Goal: Task Accomplishment & Management: Use online tool/utility

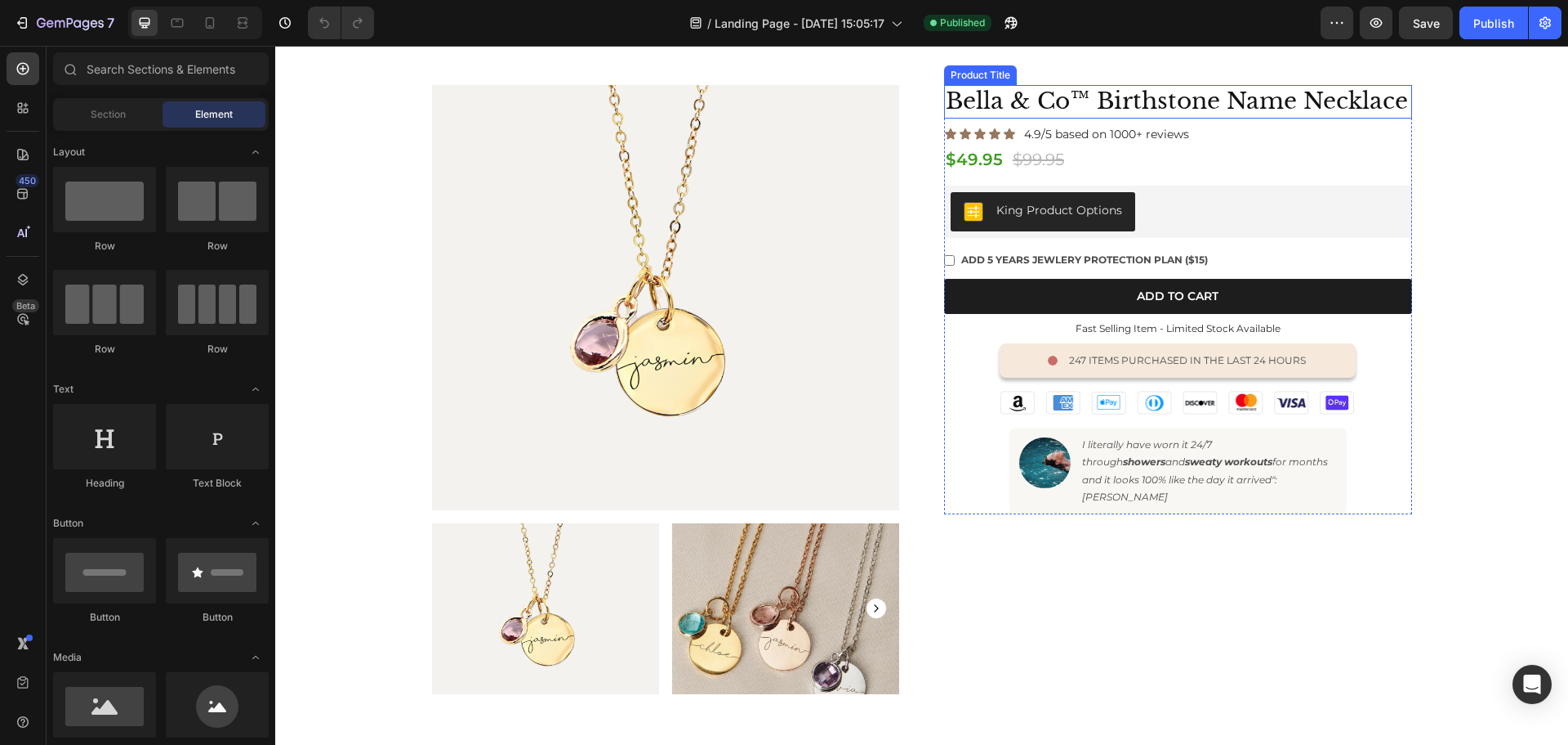
scroll to position [327, 0]
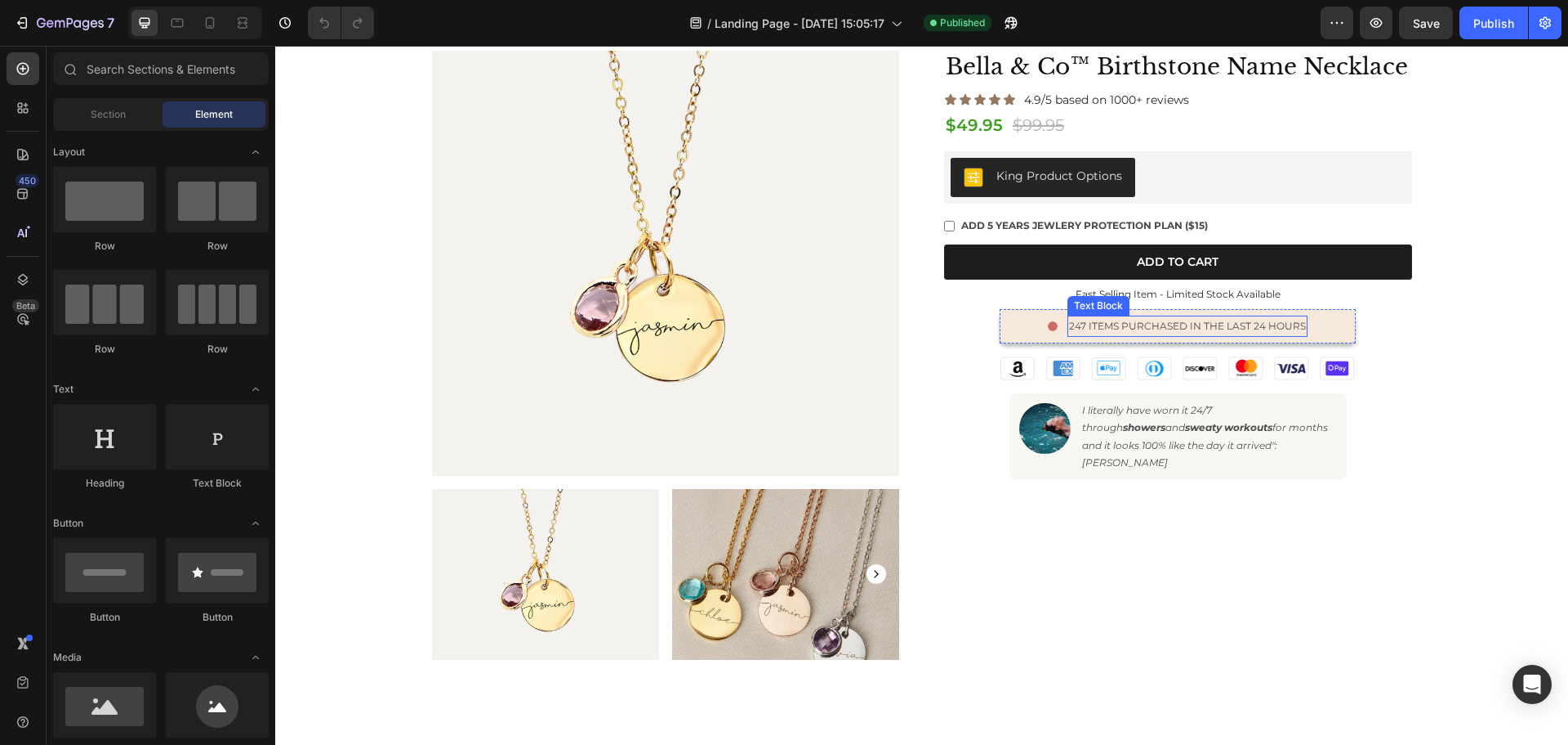
click at [1123, 324] on p "247 items purchased in the last 24 hours" at bounding box center [1188, 325] width 237 height 18
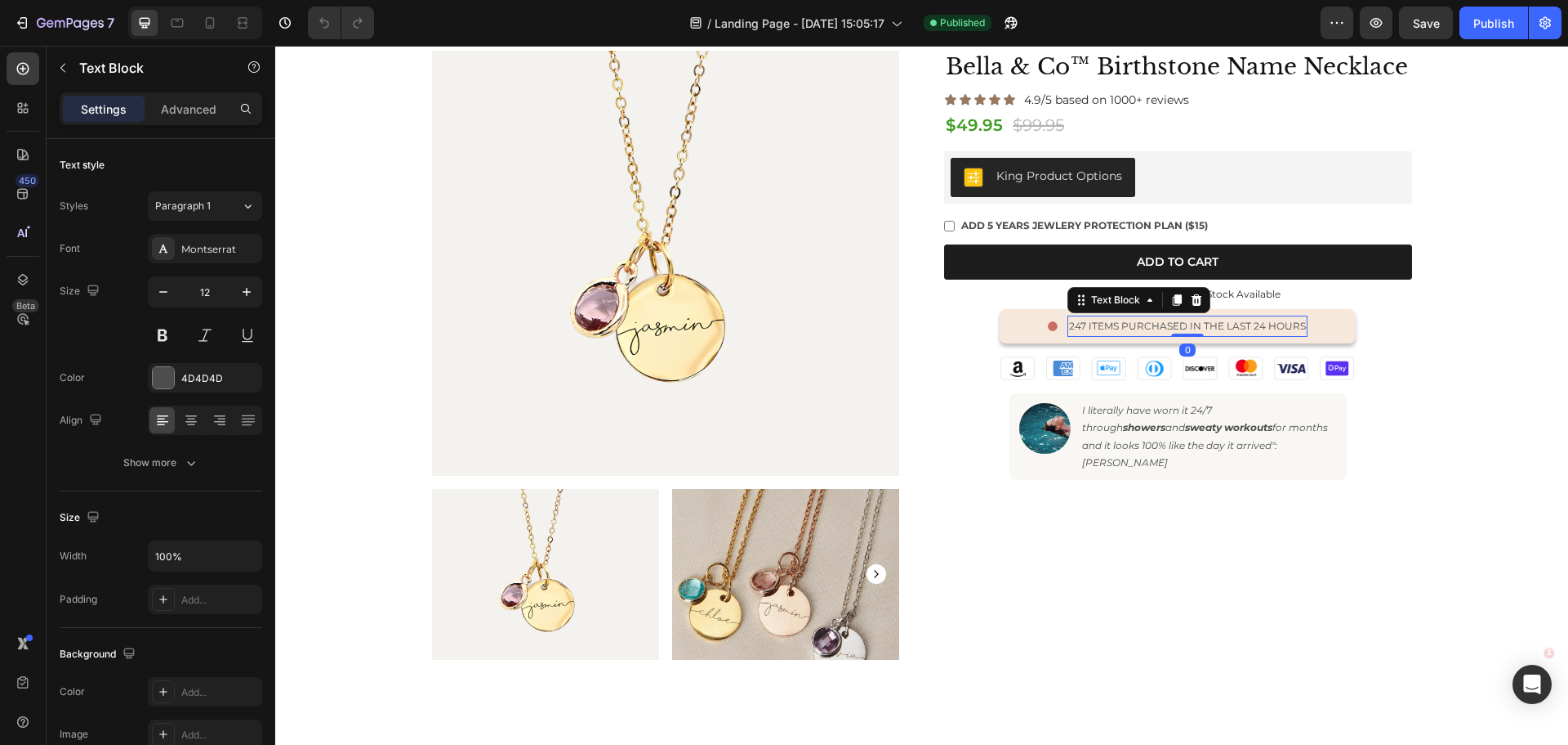
scroll to position [0, 0]
click at [1049, 329] on div "Image" at bounding box center [1053, 326] width 10 height 10
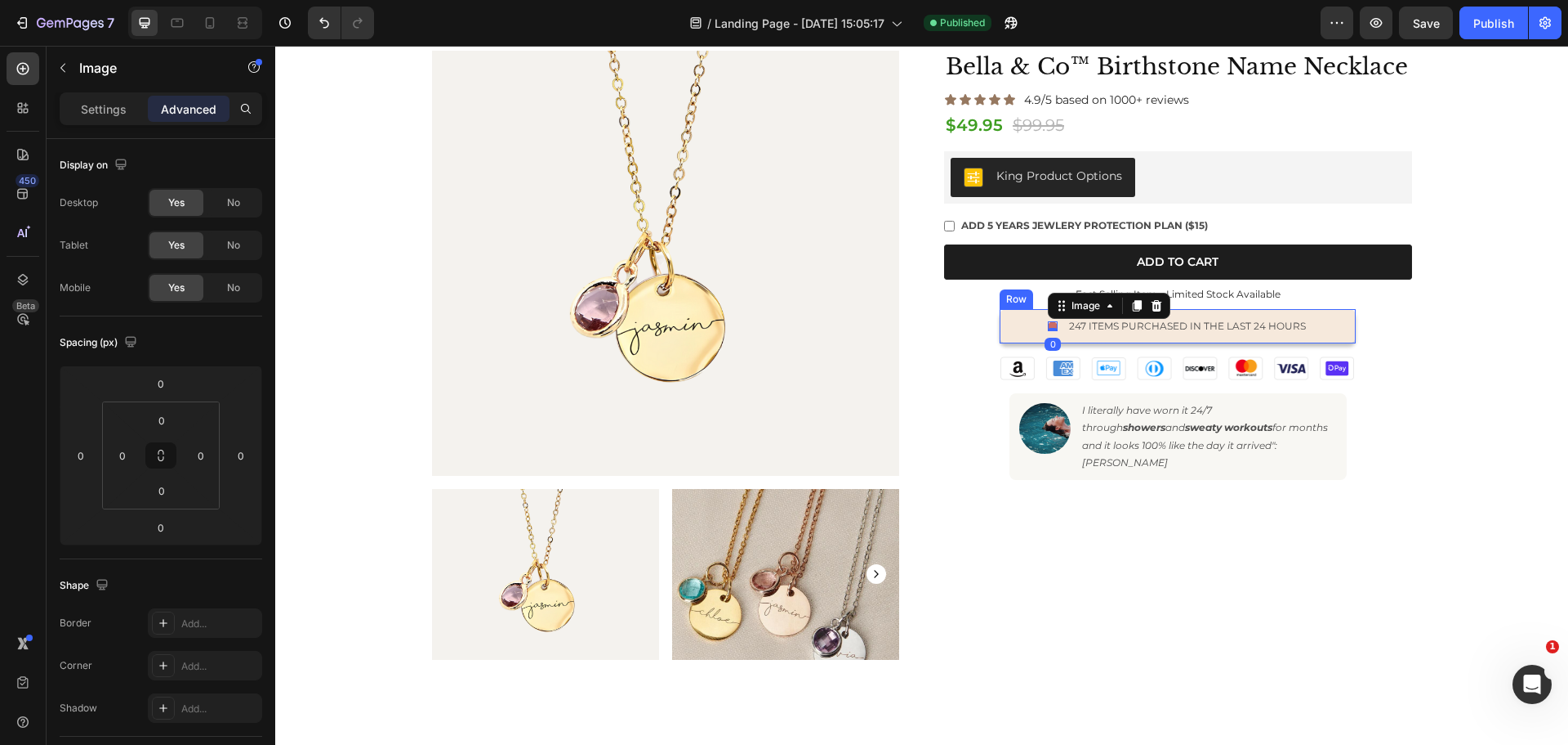
click at [1012, 329] on div "Image 0 247 items purchased in the last 24 hours Text Block Row" at bounding box center [1178, 325] width 357 height 34
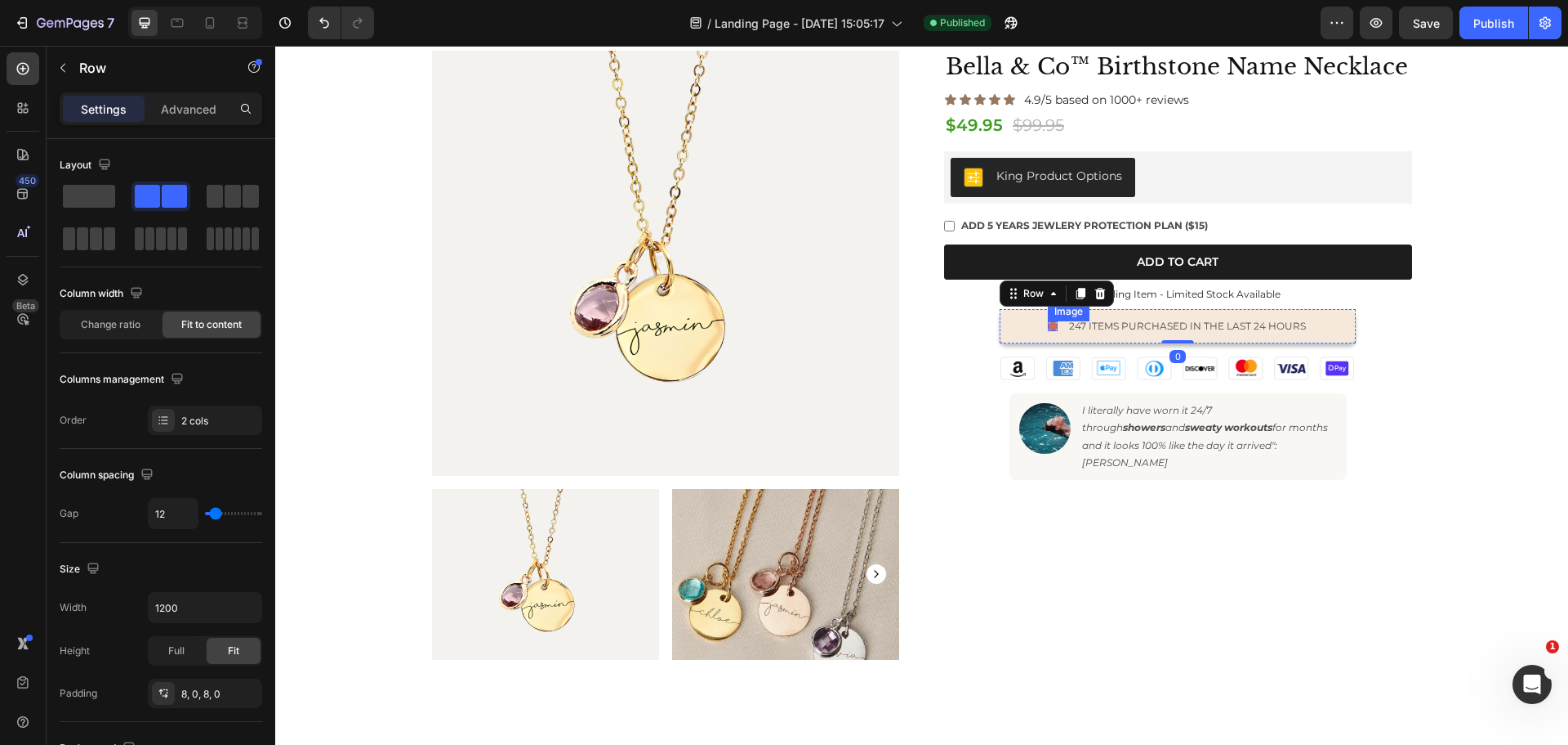
click at [1048, 323] on img at bounding box center [1053, 326] width 10 height 10
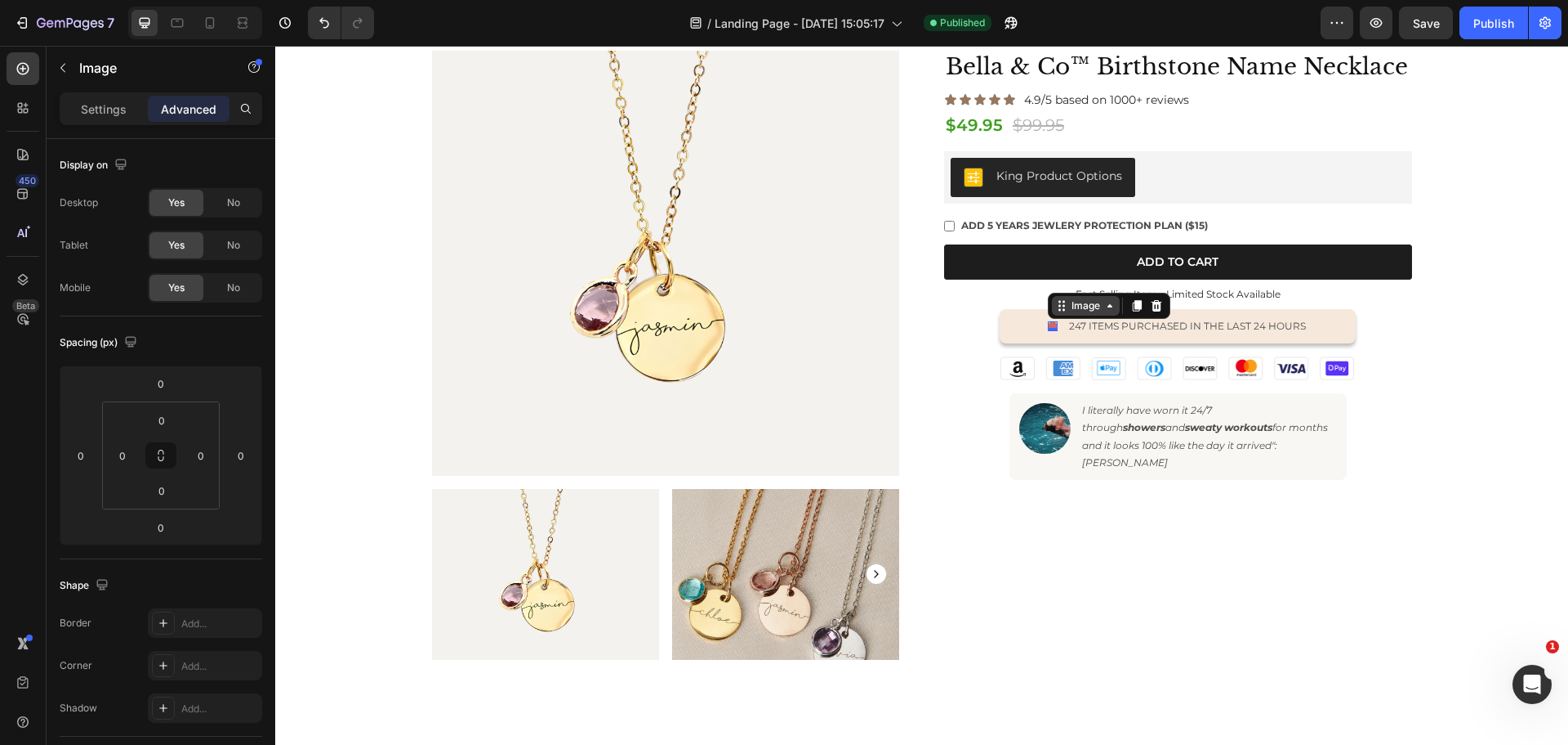
click at [1106, 308] on icon at bounding box center [1110, 306] width 13 height 13
click at [1107, 310] on icon at bounding box center [1110, 306] width 13 height 13
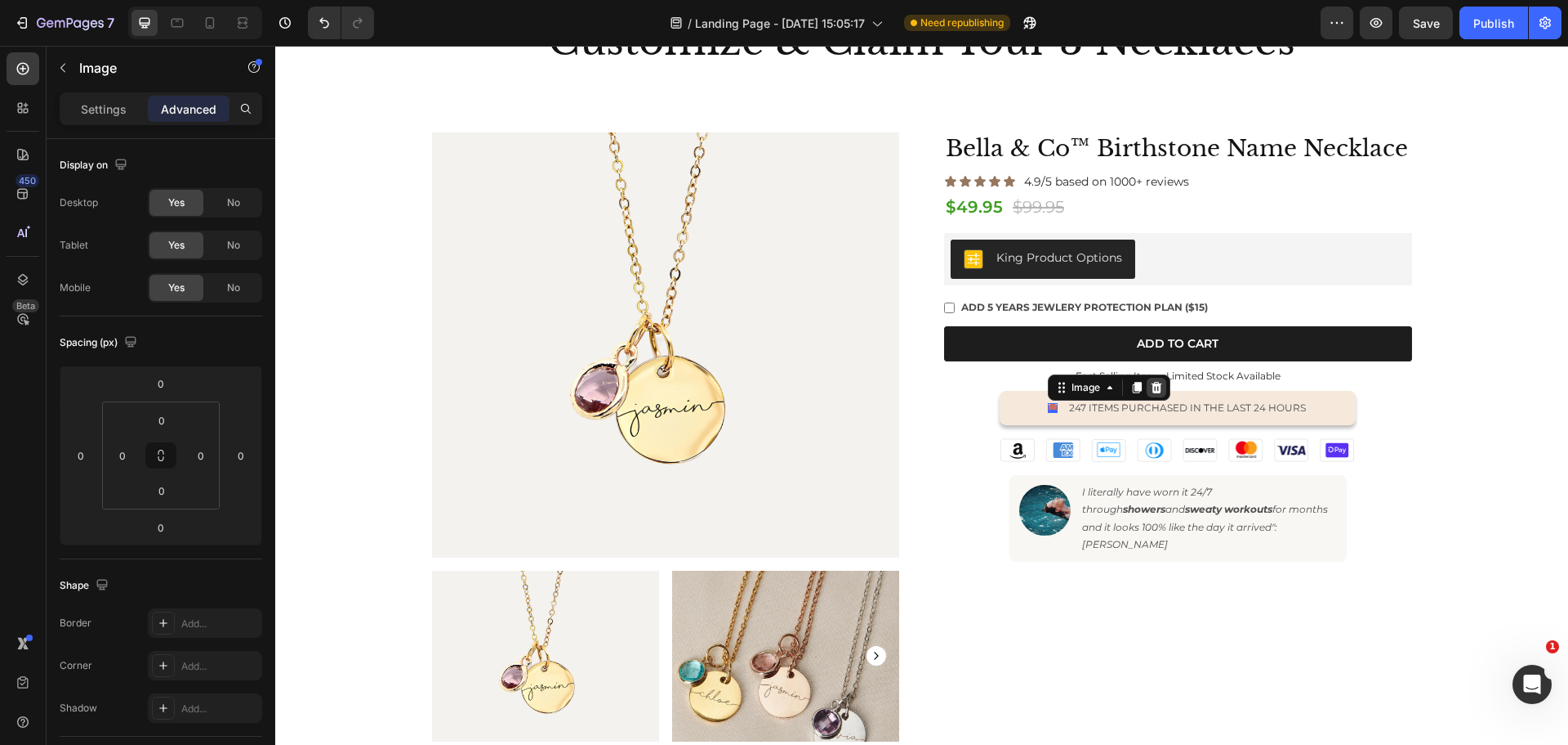
click at [1153, 389] on icon at bounding box center [1157, 387] width 13 height 13
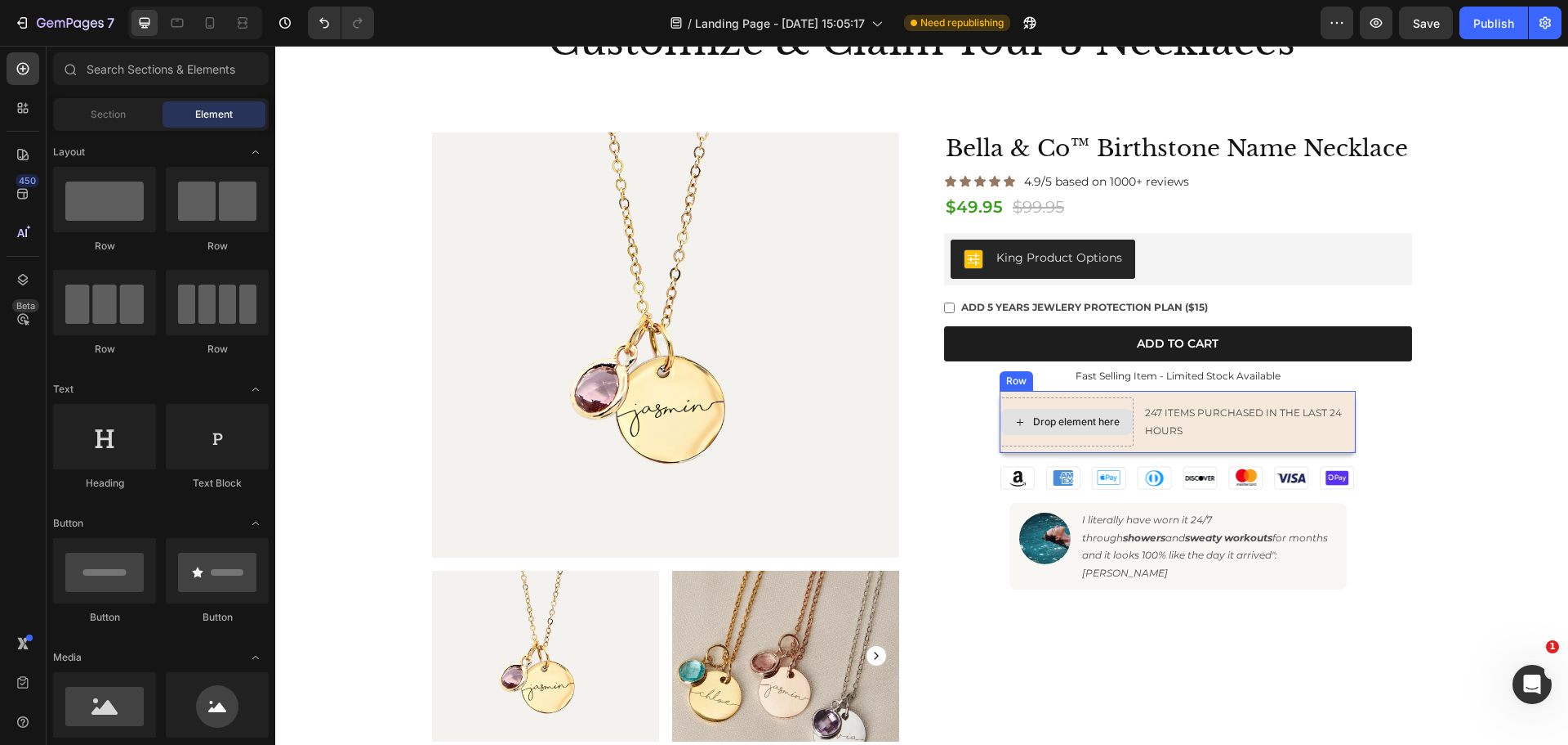
click at [1049, 419] on div "Drop element here" at bounding box center [1076, 422] width 86 height 13
click at [1022, 424] on div "Drop element here" at bounding box center [1066, 422] width 132 height 26
click at [21, 187] on div "450" at bounding box center [22, 193] width 32 height 32
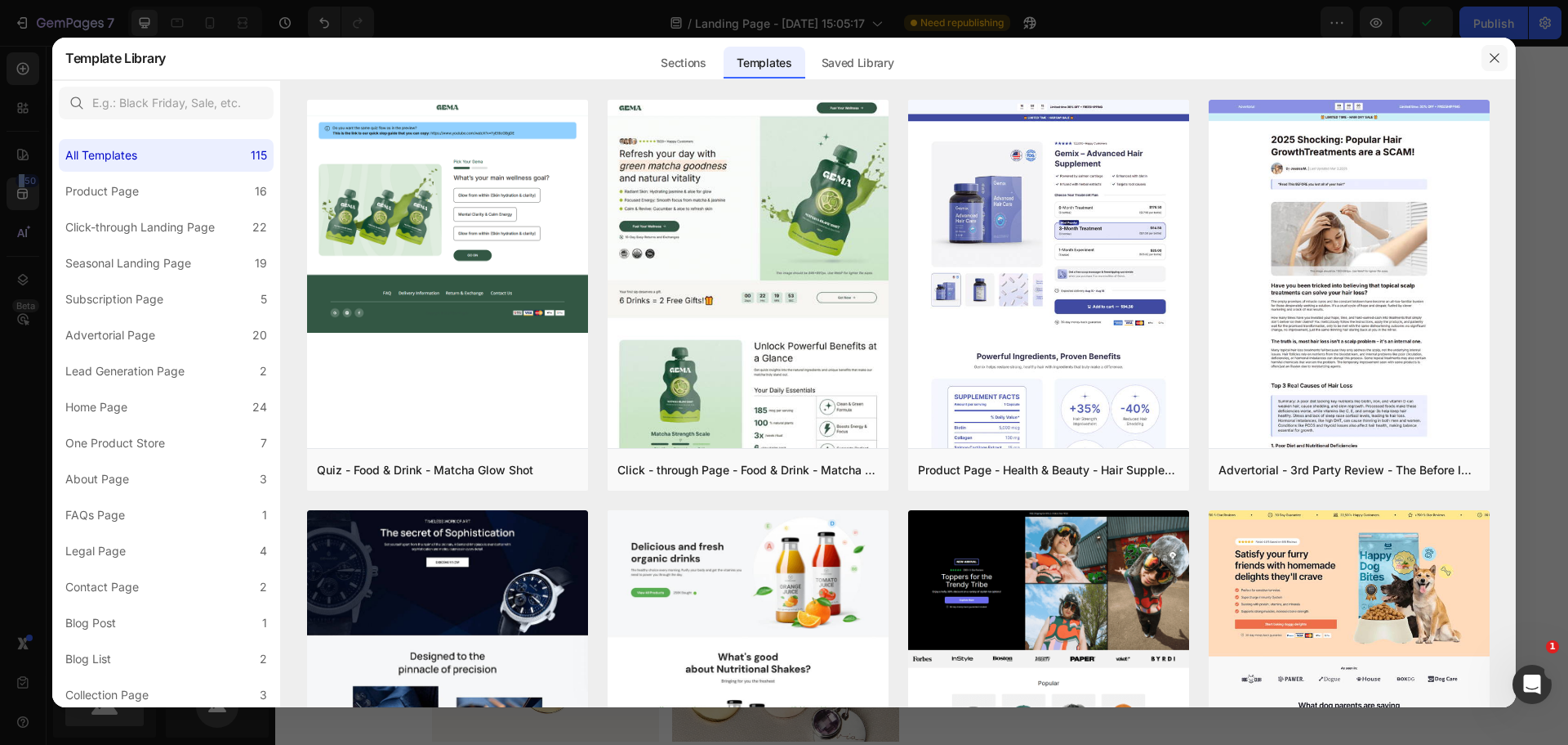
click at [1495, 57] on icon "button" at bounding box center [1495, 58] width 13 height 13
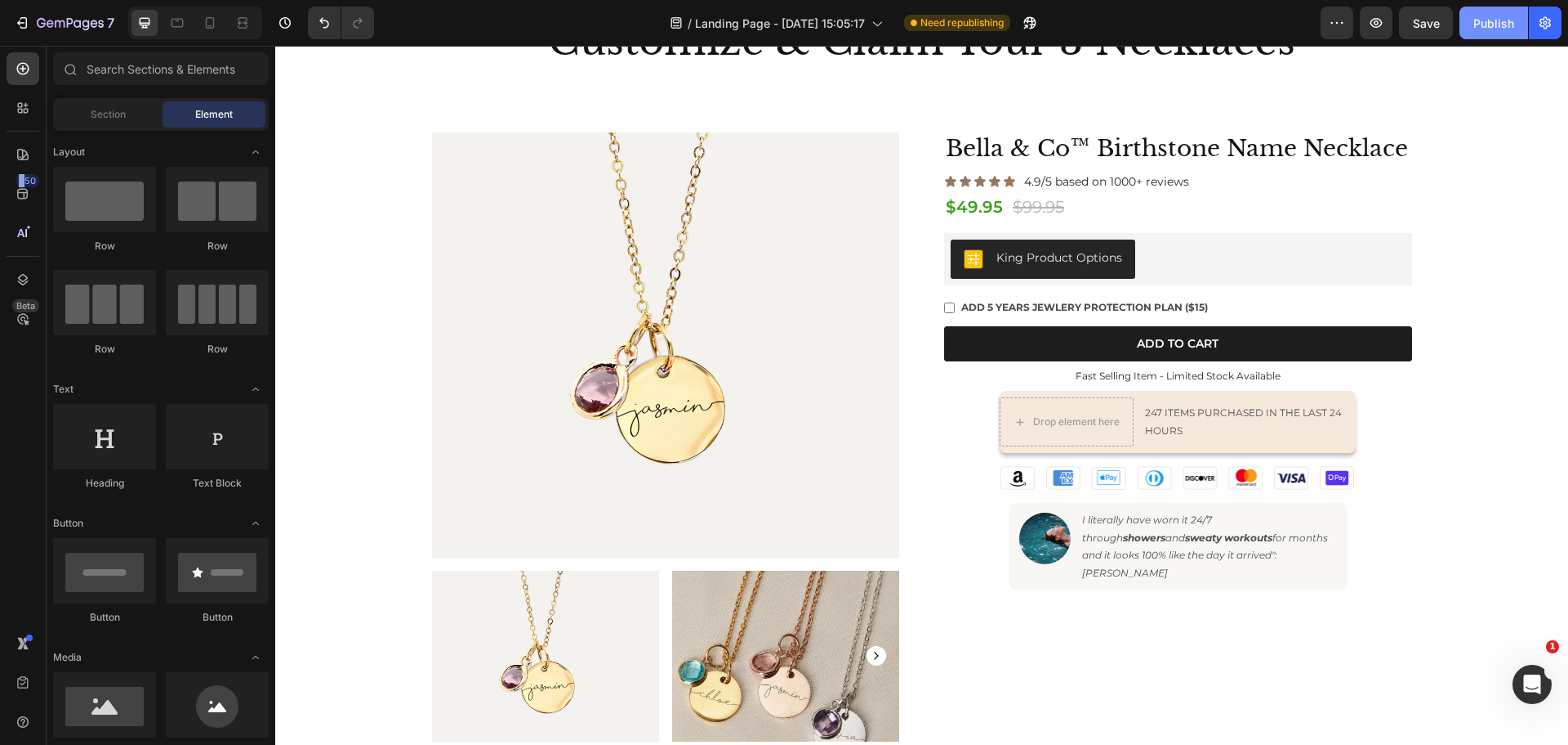
click at [1491, 29] on div "Publish" at bounding box center [1494, 23] width 41 height 18
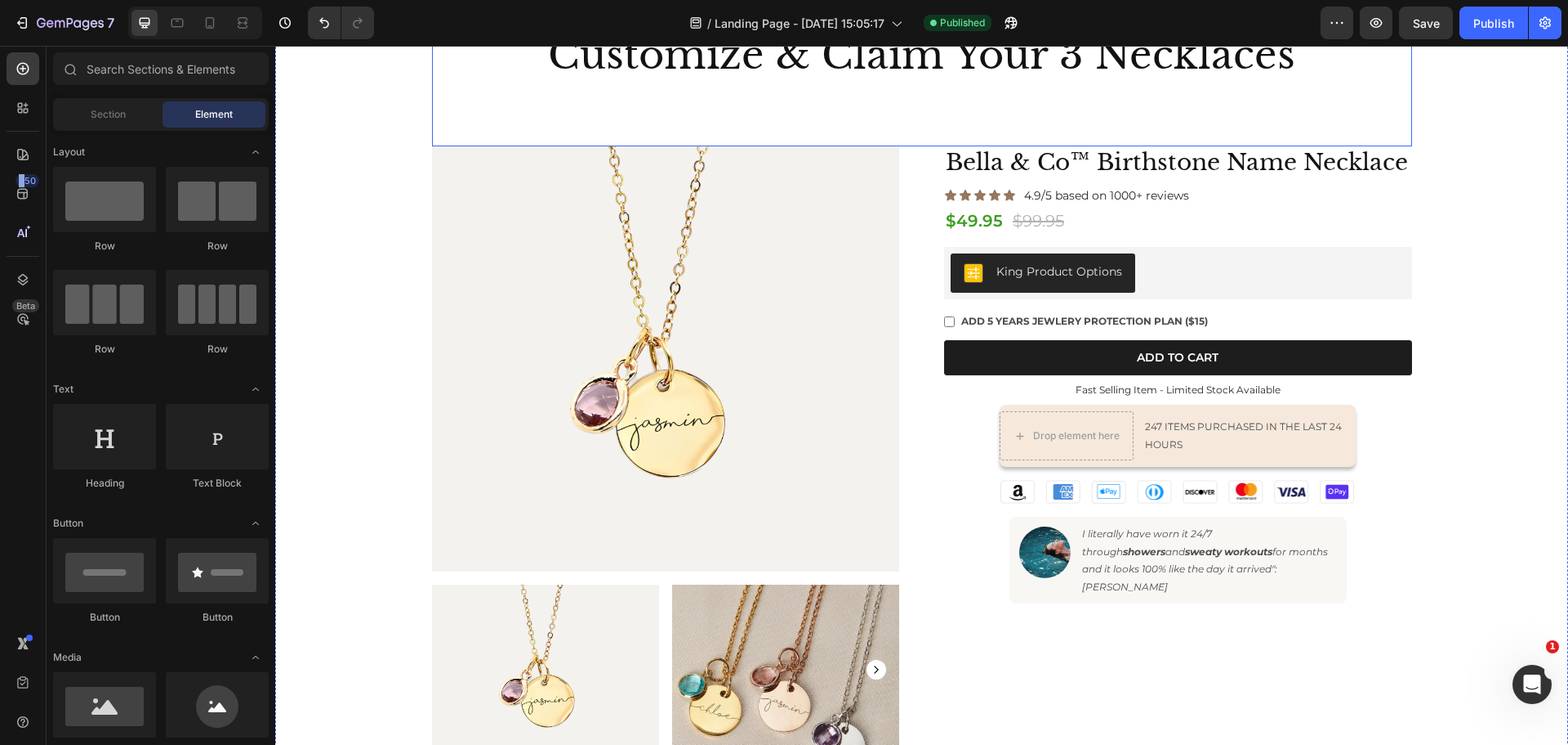
scroll to position [246, 0]
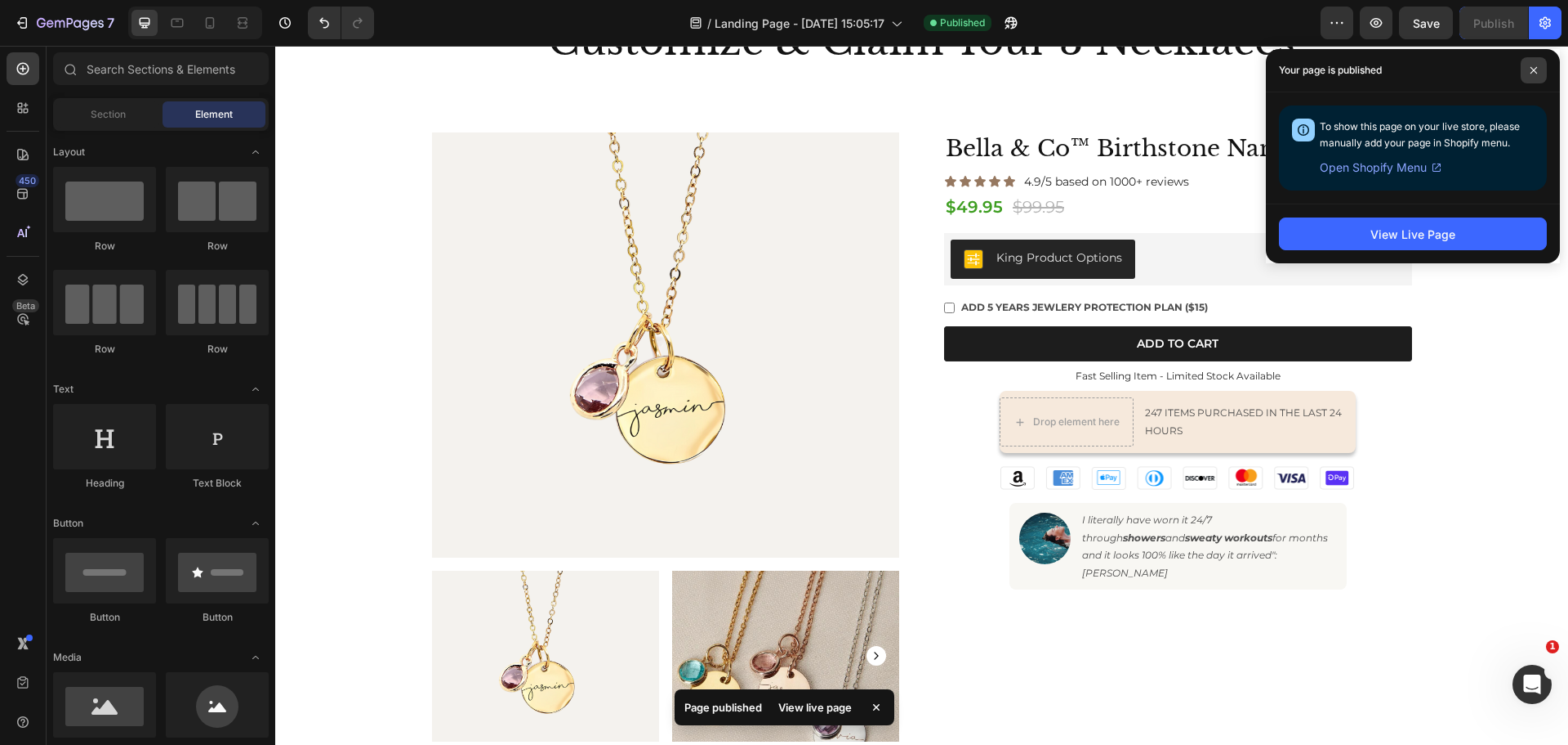
click at [1538, 67] on span at bounding box center [1534, 70] width 26 height 26
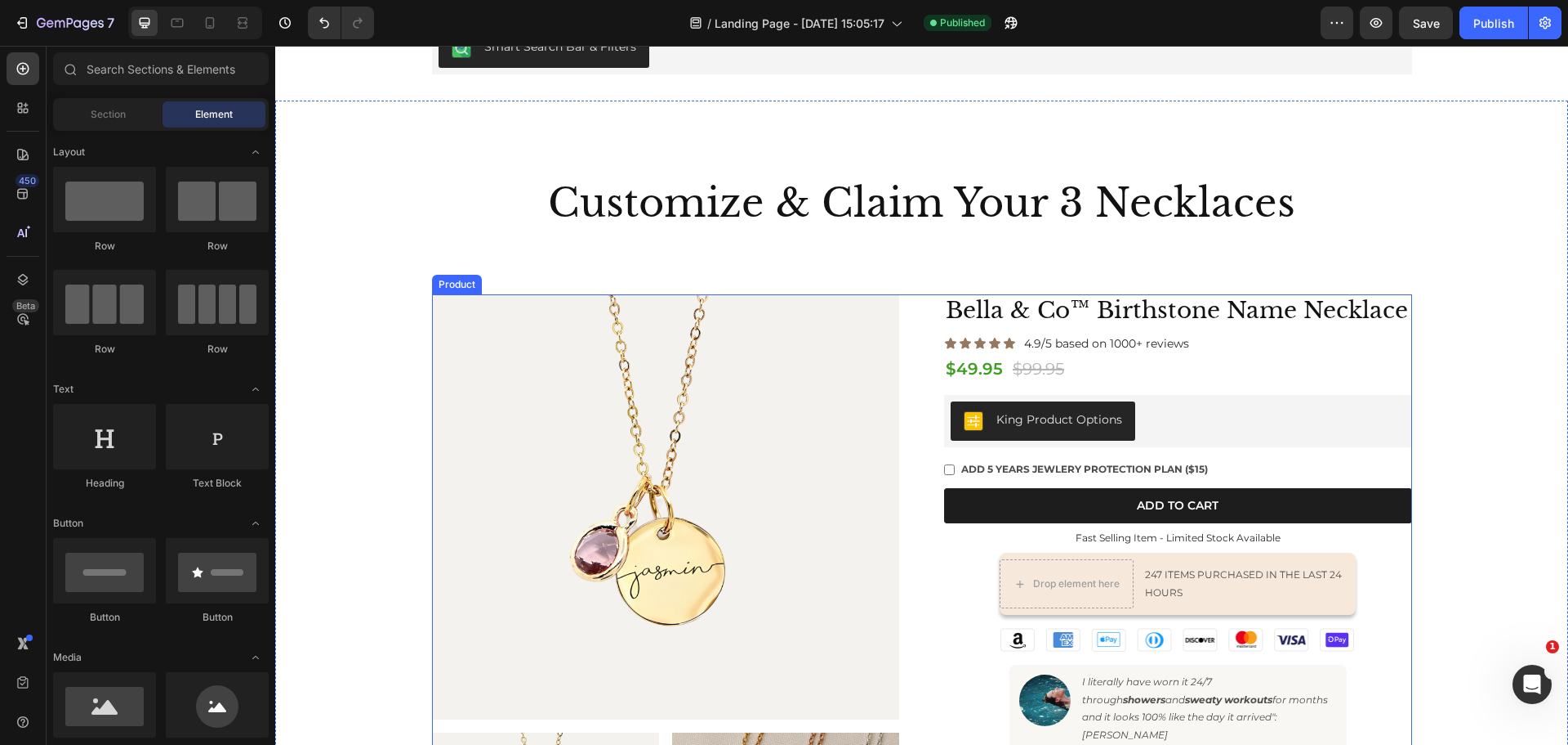
scroll to position [0, 0]
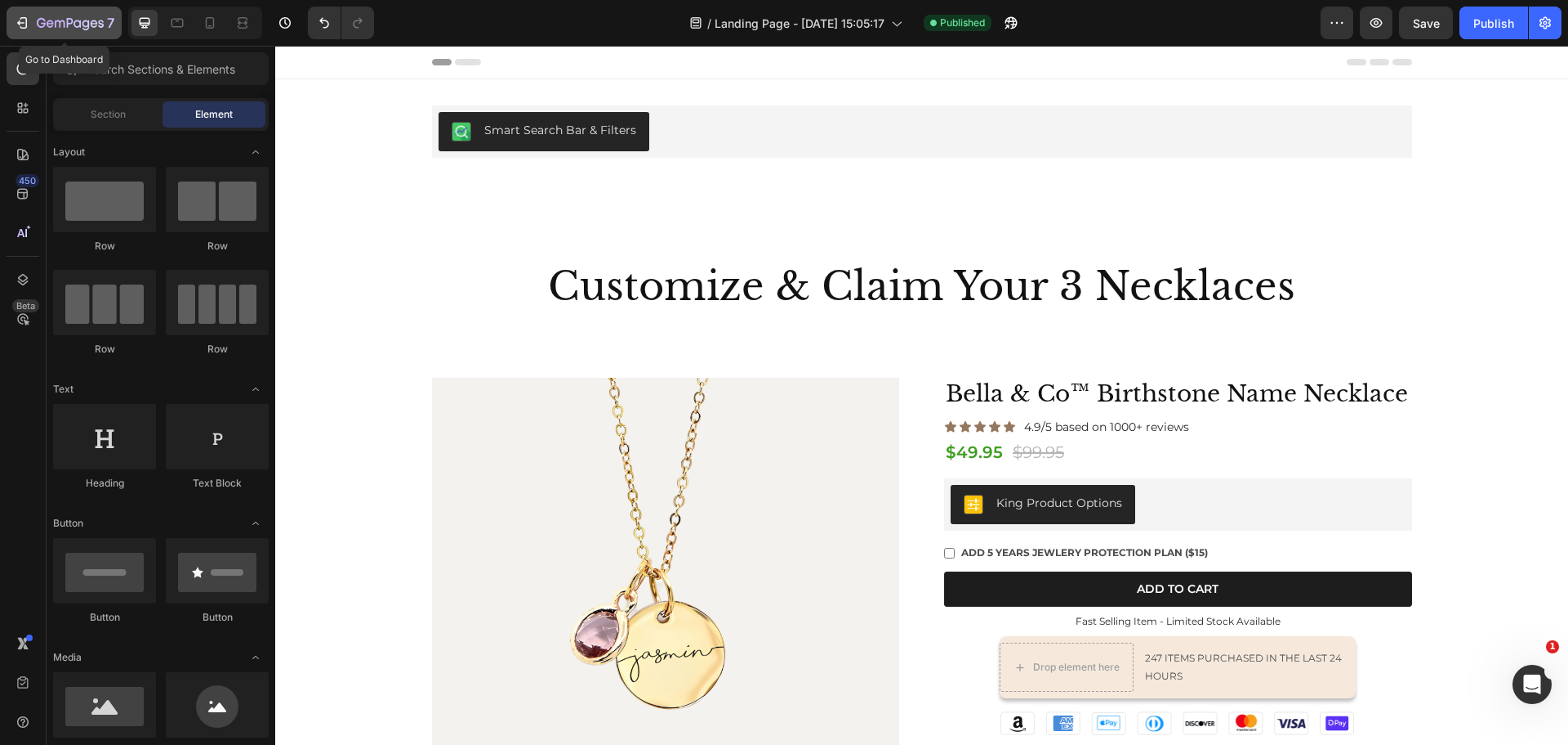
click at [15, 24] on icon "button" at bounding box center [22, 23] width 17 height 17
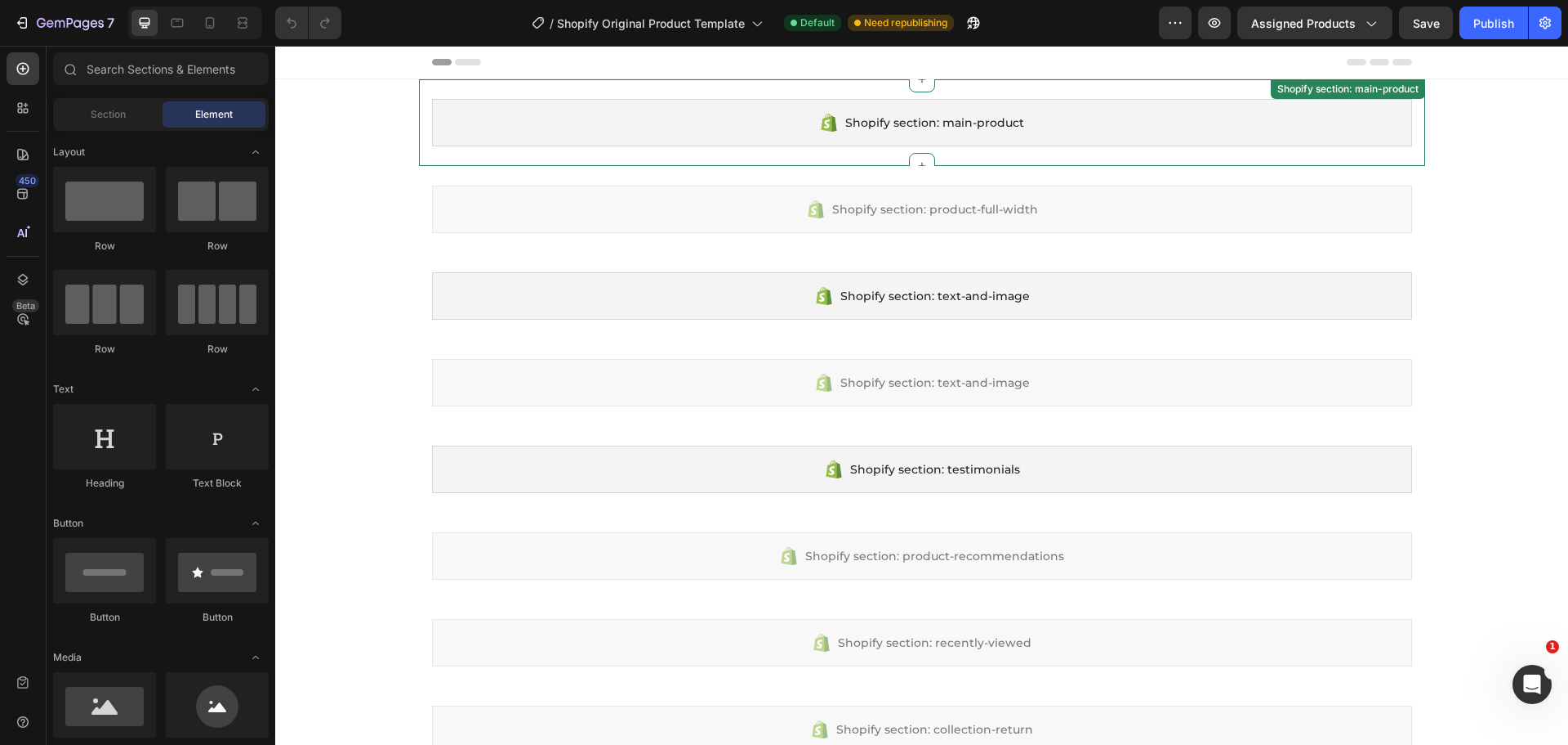
click at [932, 126] on span "Shopify section: main-product" at bounding box center [935, 122] width 179 height 19
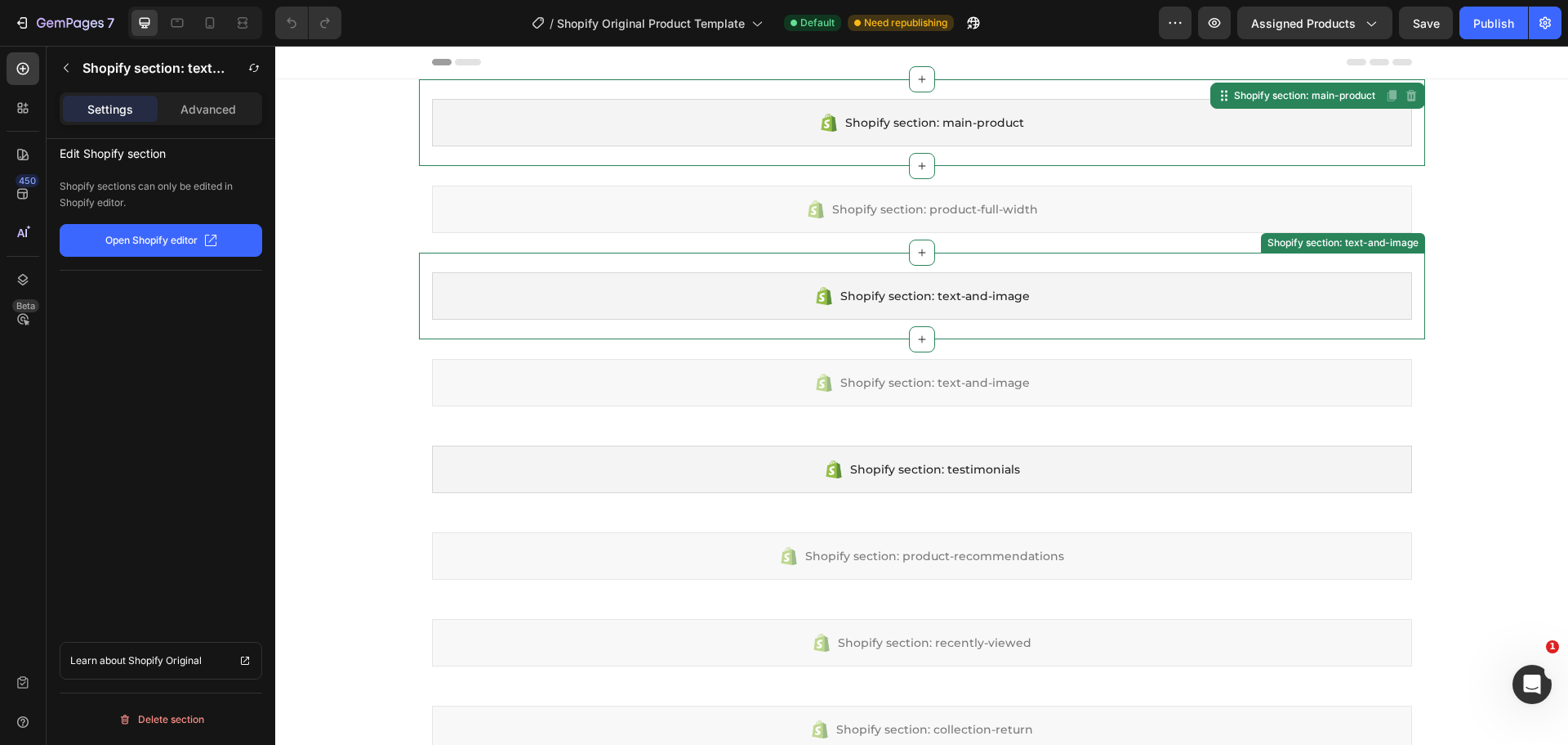
click at [897, 301] on span "Shopify section: text-and-image" at bounding box center [935, 296] width 190 height 19
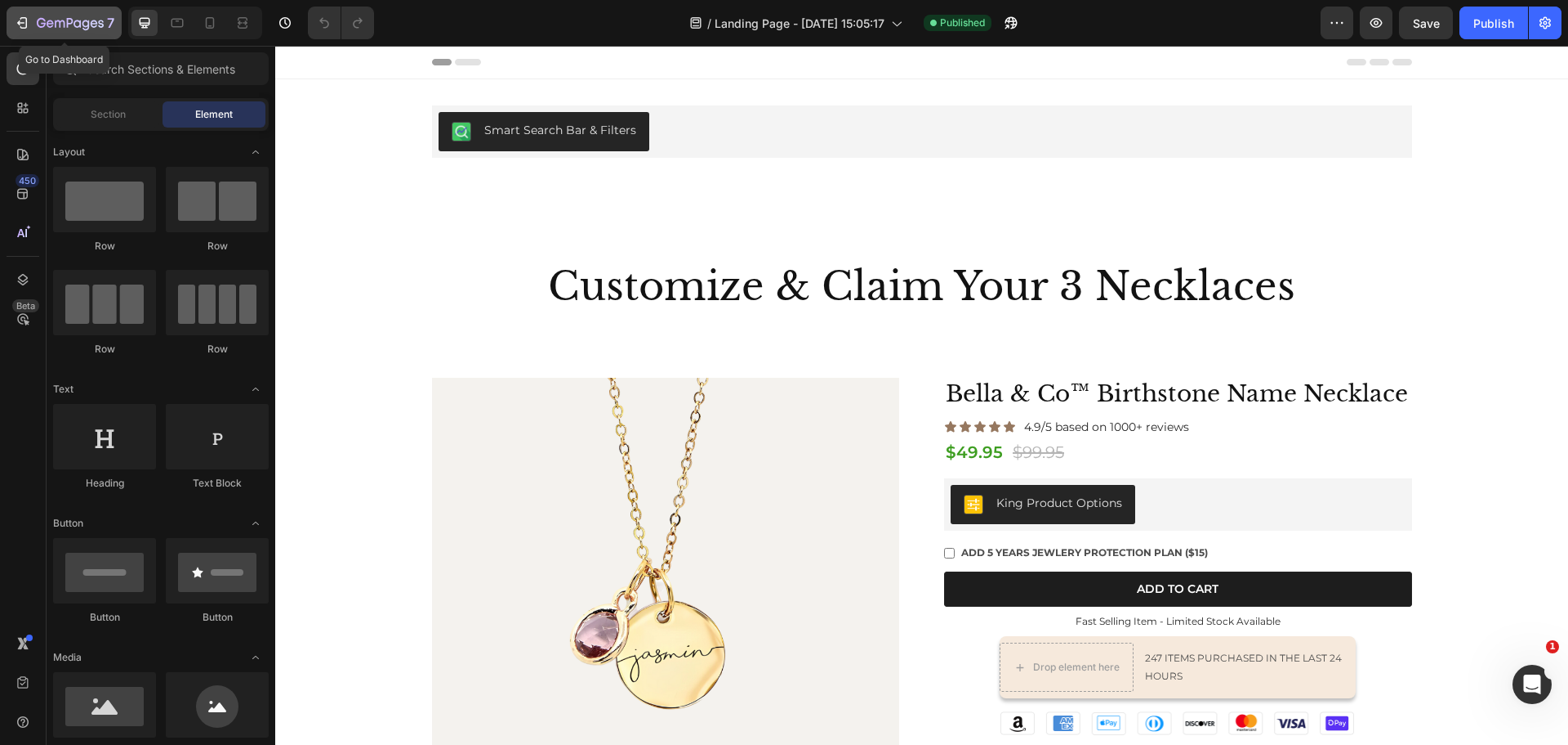
click at [24, 21] on icon "button" at bounding box center [22, 23] width 17 height 17
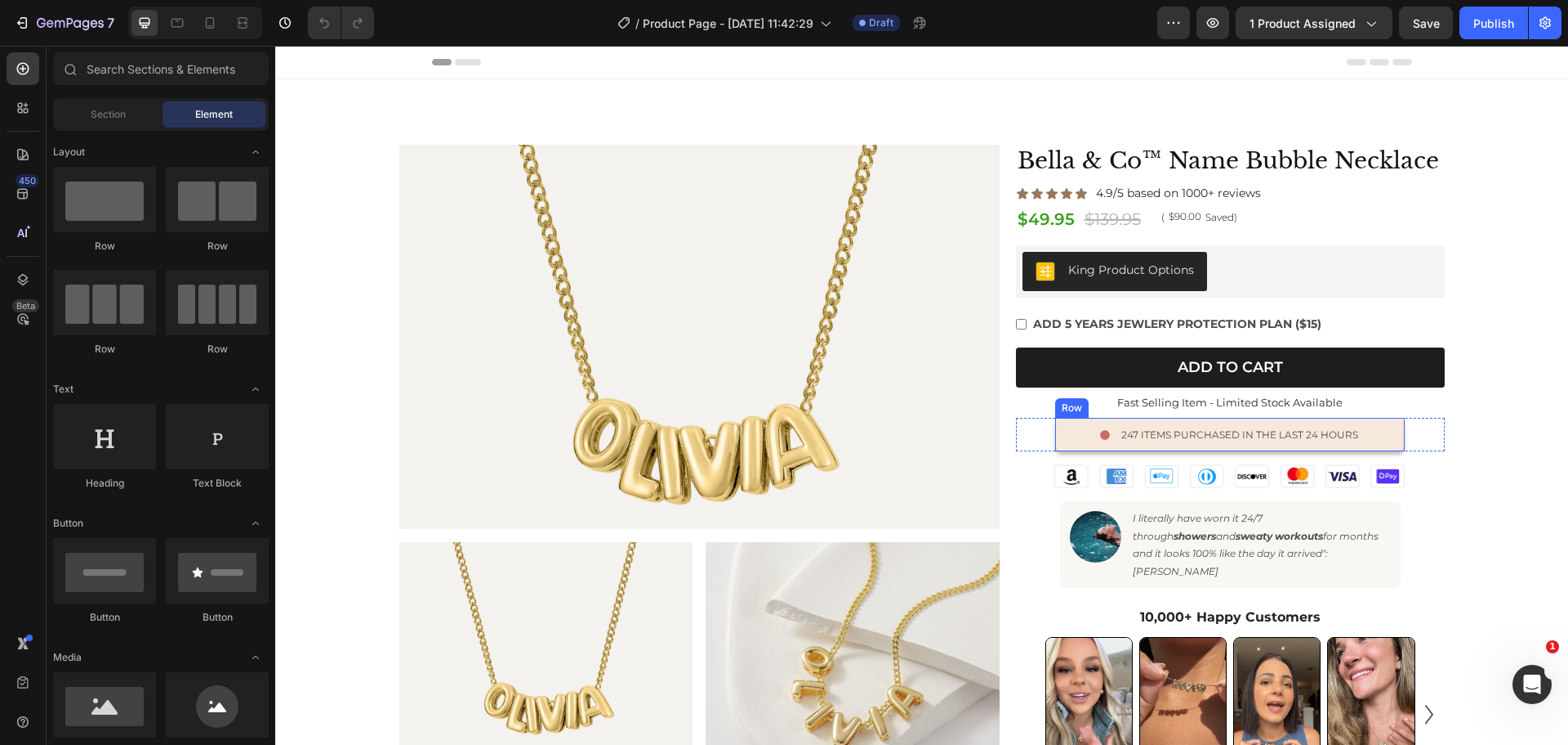
click at [1062, 436] on div "Image 247 items purchased in the last 24 hours Text Block Row" at bounding box center [1231, 435] width 350 height 34
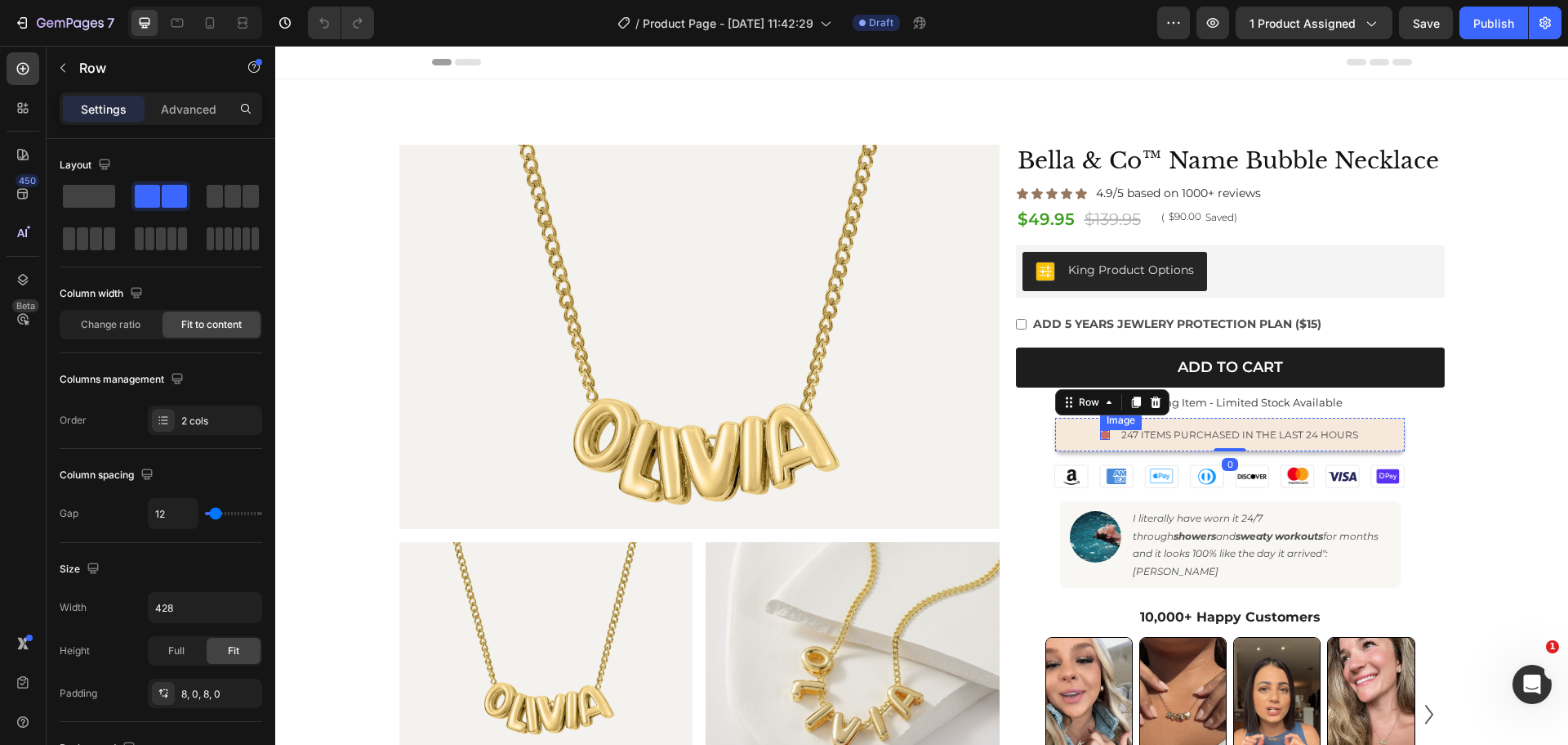
click at [1102, 434] on img at bounding box center [1105, 435] width 10 height 10
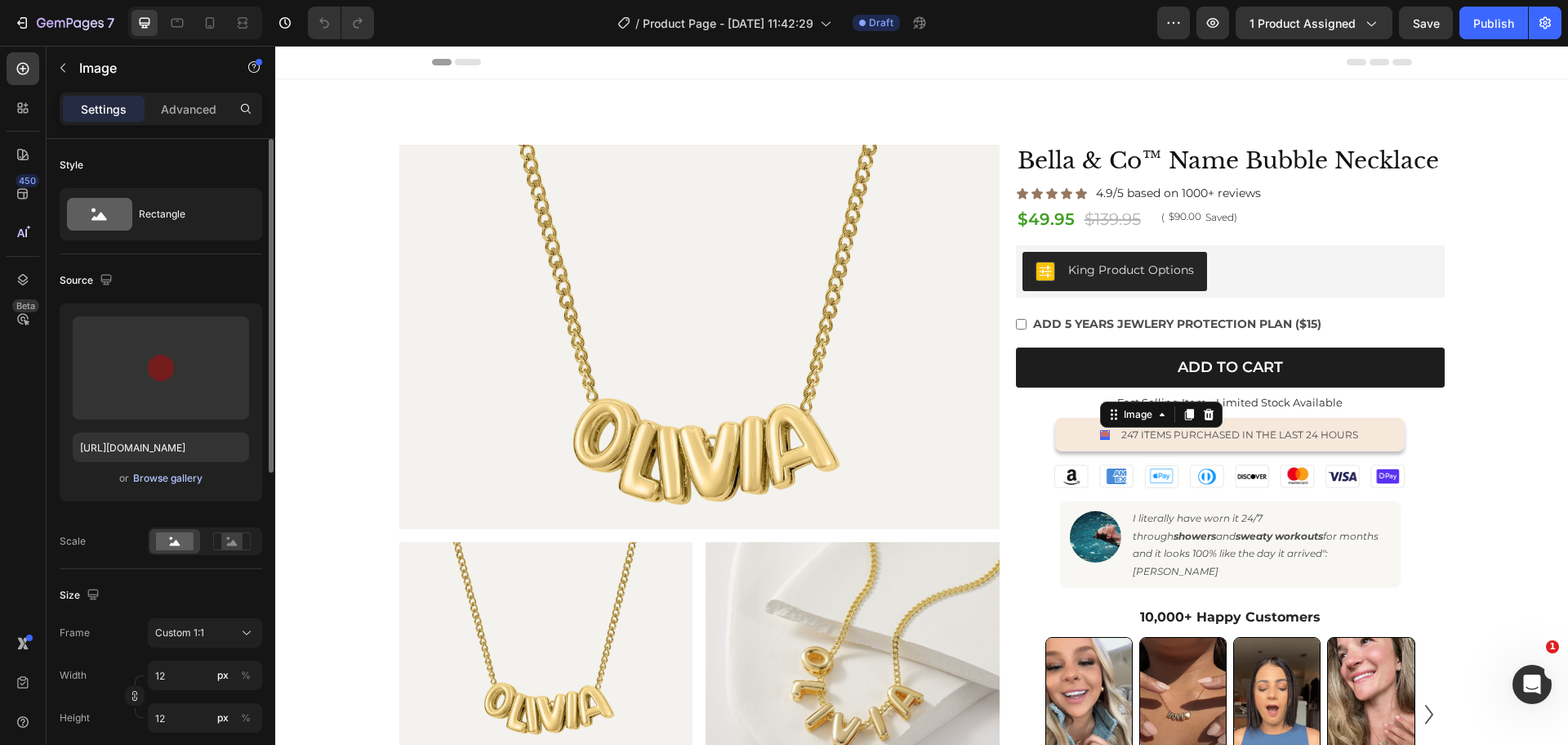
click at [167, 478] on div "Browse gallery" at bounding box center [168, 478] width 69 height 15
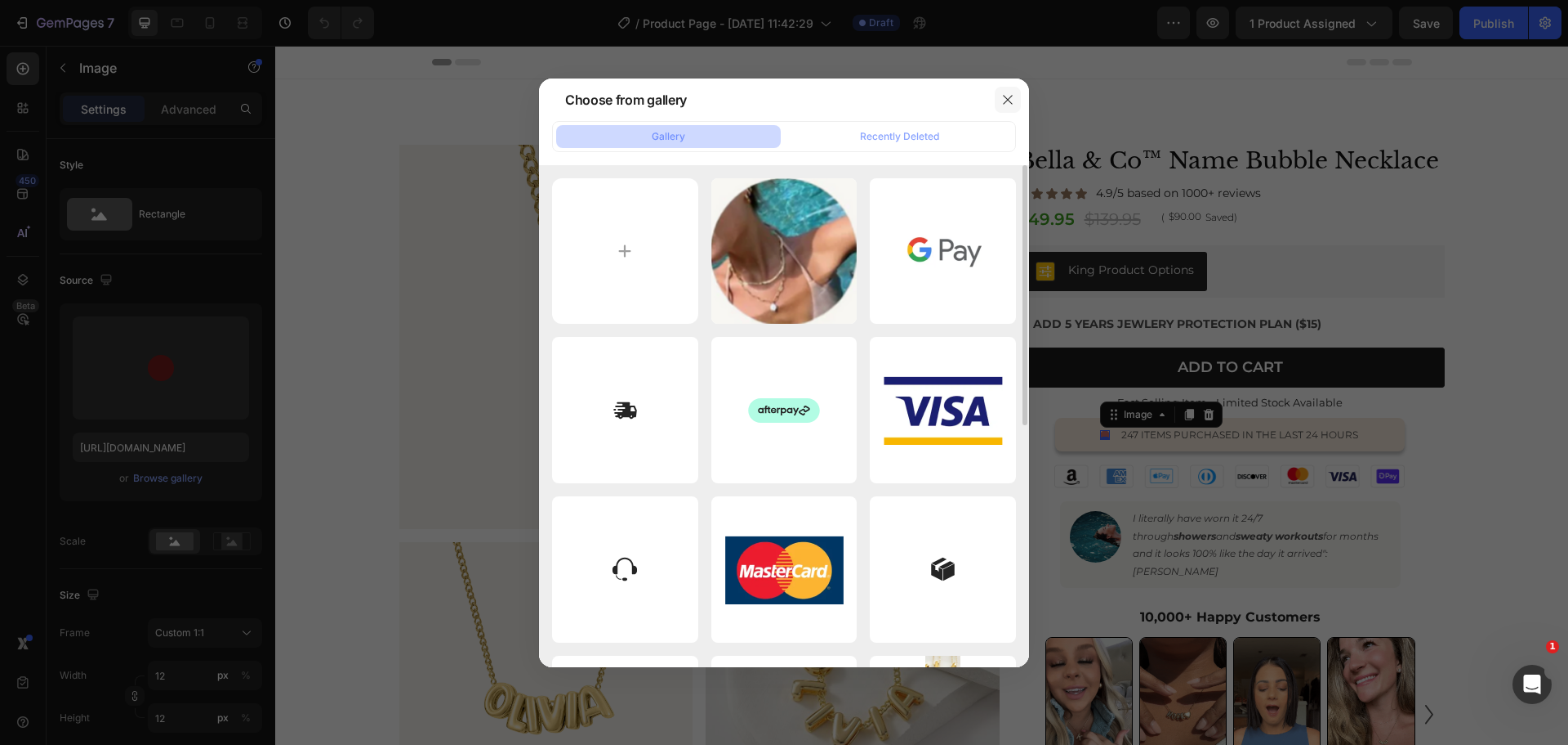
click at [1012, 86] on button "button" at bounding box center [1008, 99] width 26 height 26
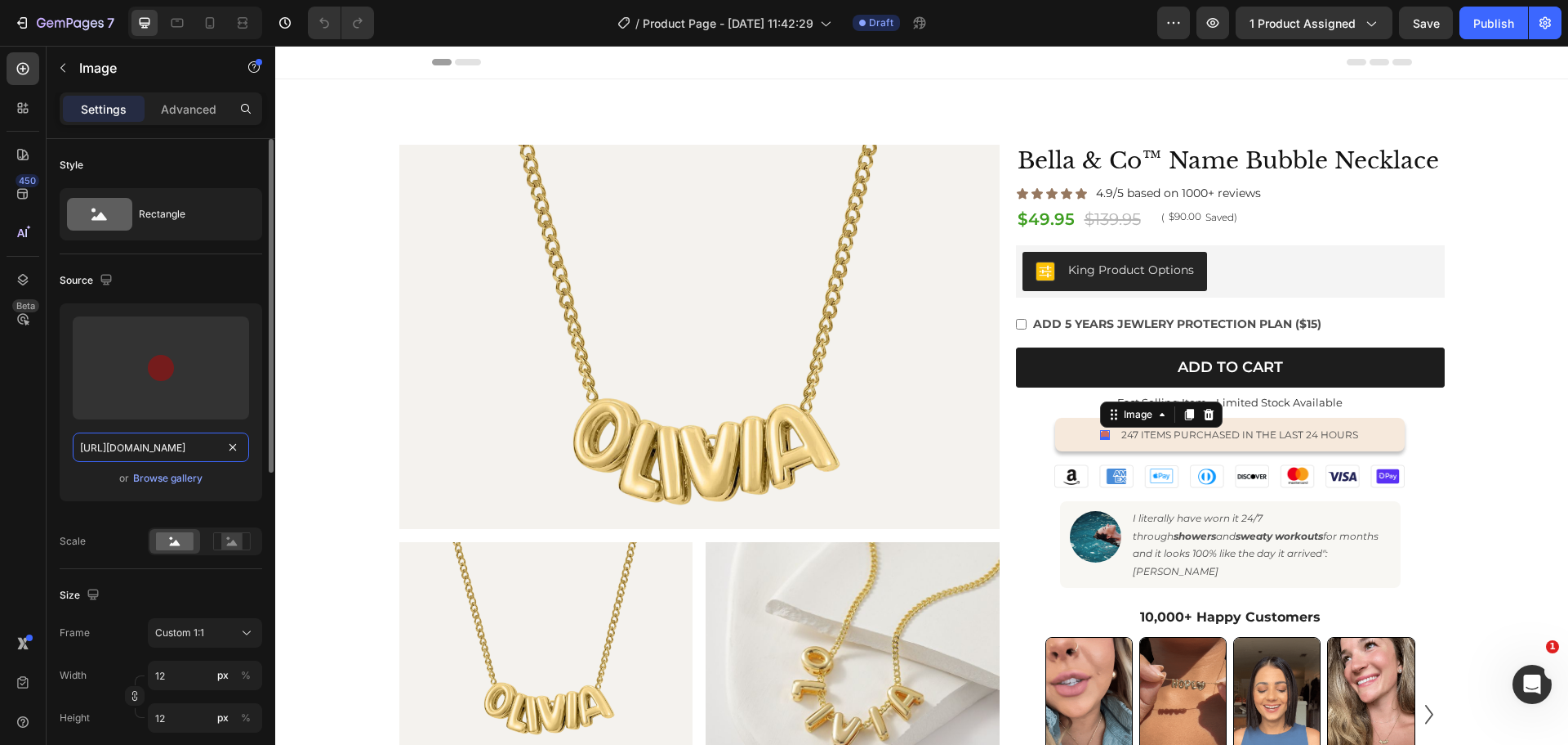
click at [142, 450] on input "https://cdn.shopify.com/s/files/1/0586/1035/2207/files/gempages_555152499049235…" at bounding box center [160, 448] width 177 height 30
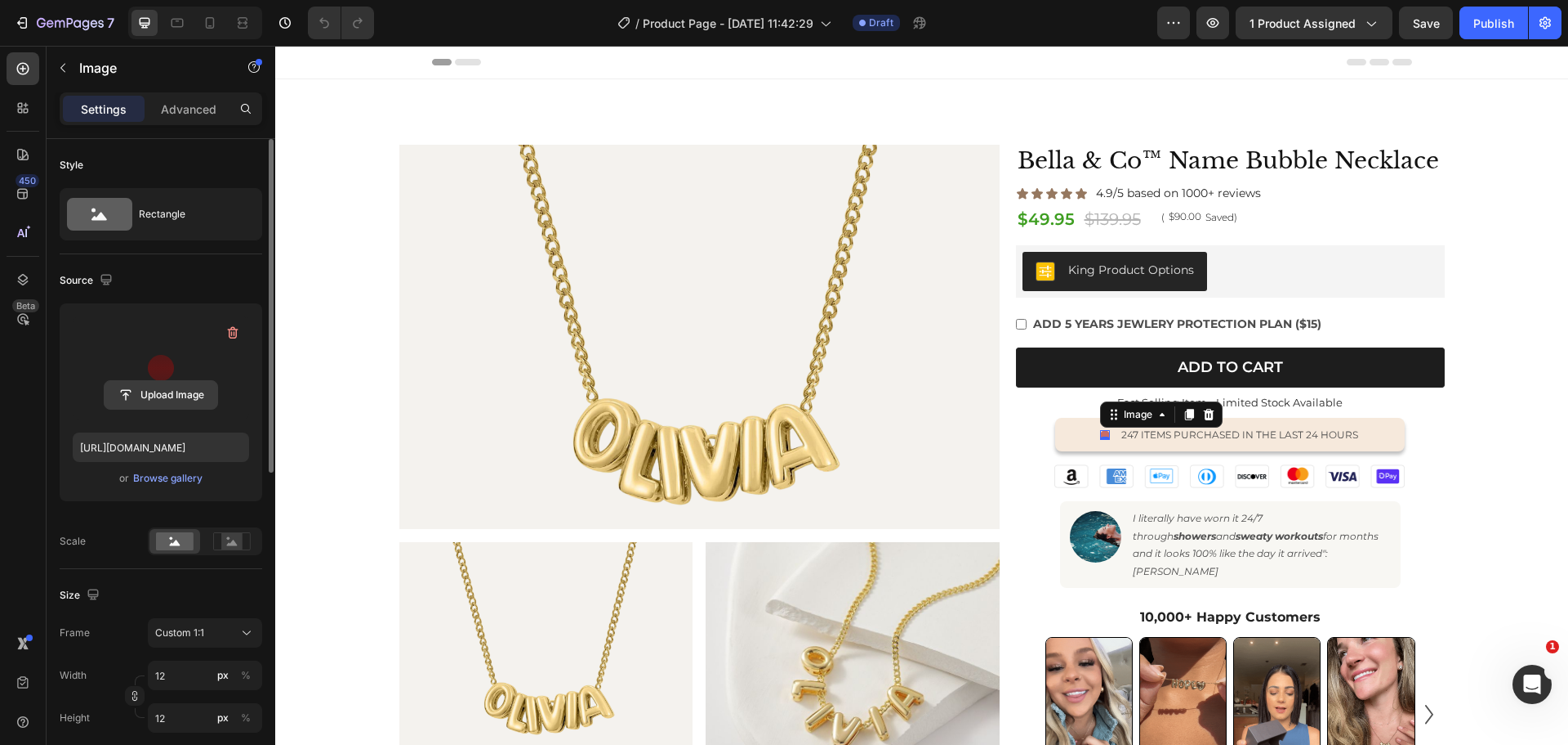
click at [163, 393] on input "file" at bounding box center [161, 395] width 113 height 28
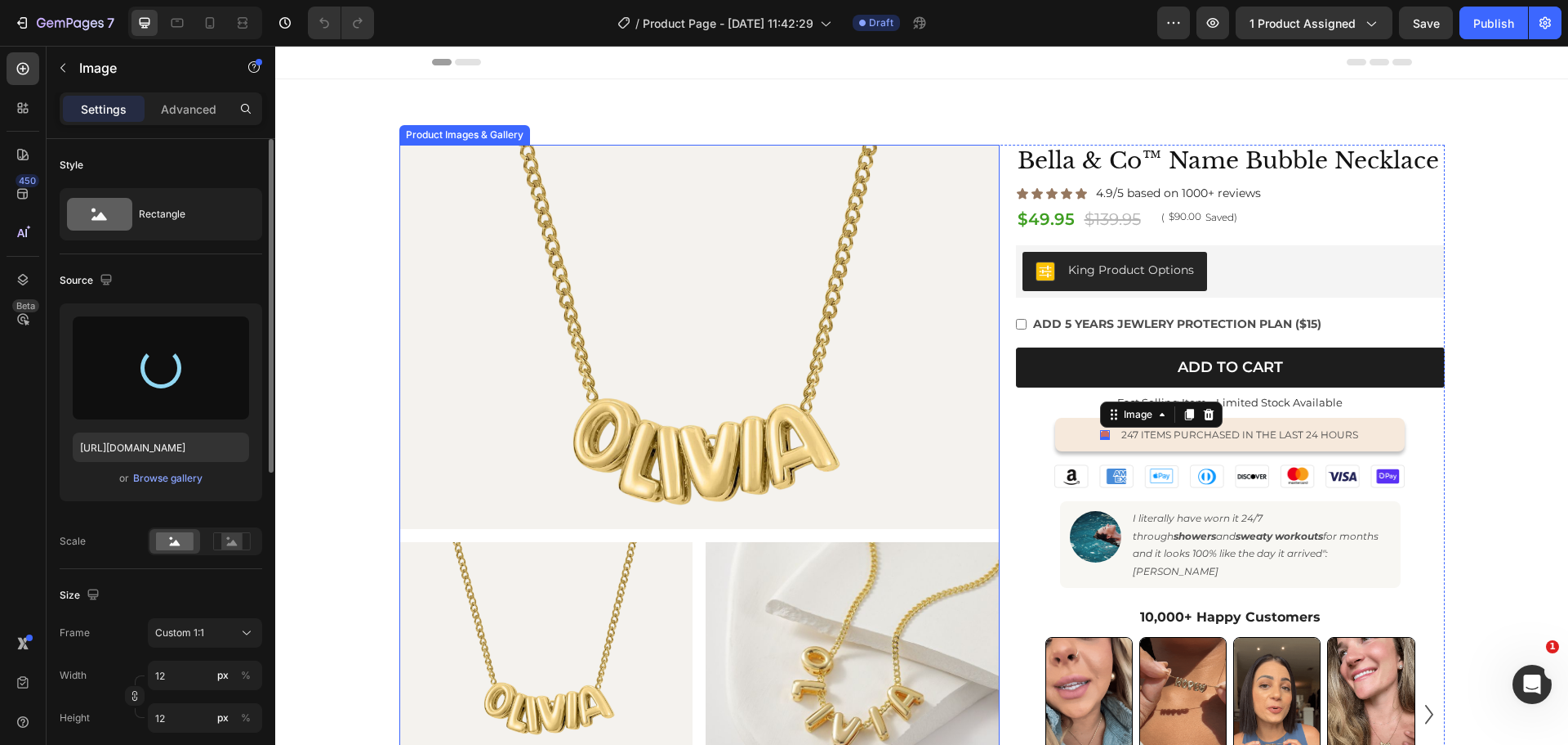
type input "https://cdn.shopify.com/s/files/1/0586/1035/2207/files/gempages_555152499049235…"
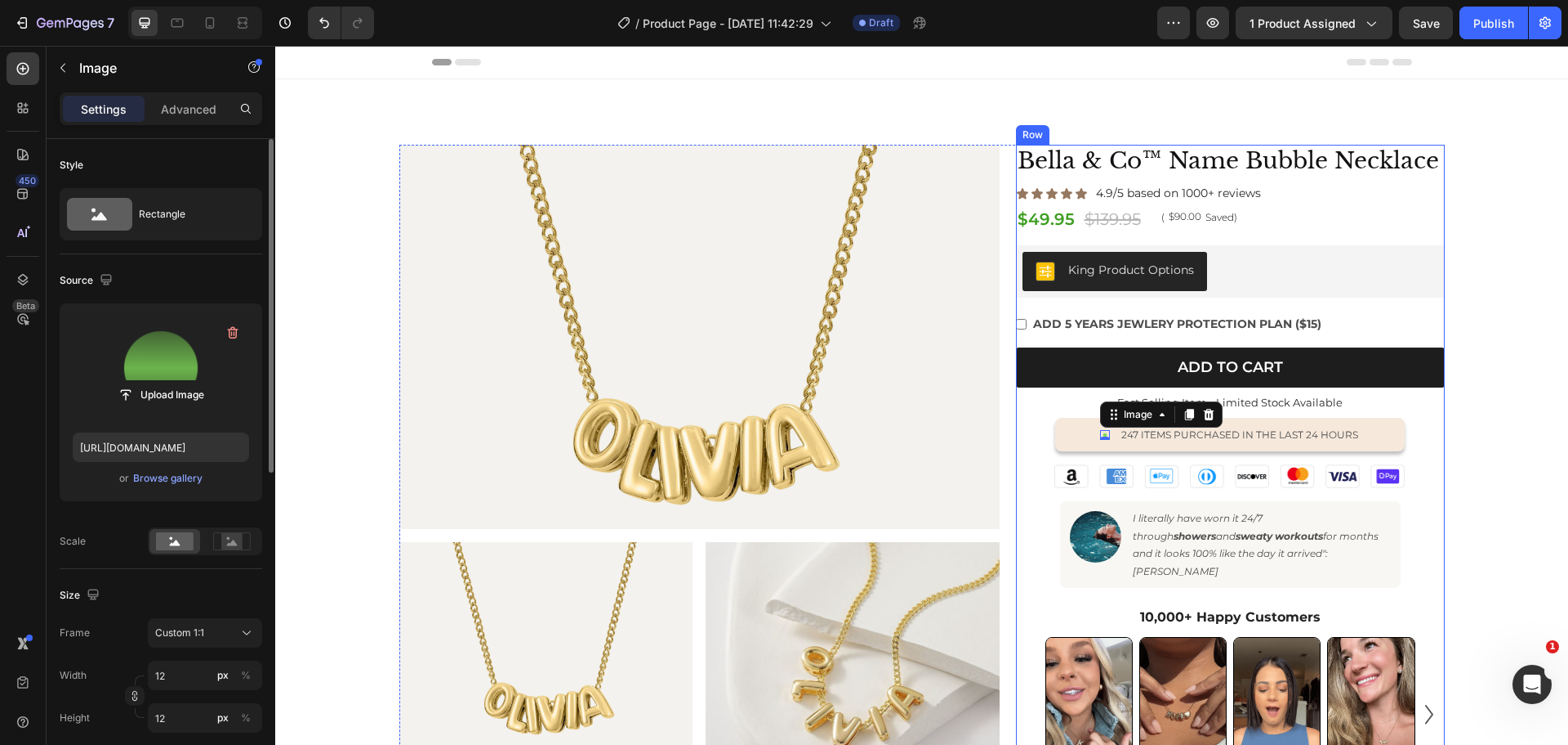
click at [1037, 458] on div "Bella & Co™ Name Bubble Necklace Product Title Row Icon Icon Icon Icon Icon Ico…" at bounding box center [1230, 560] width 429 height 831
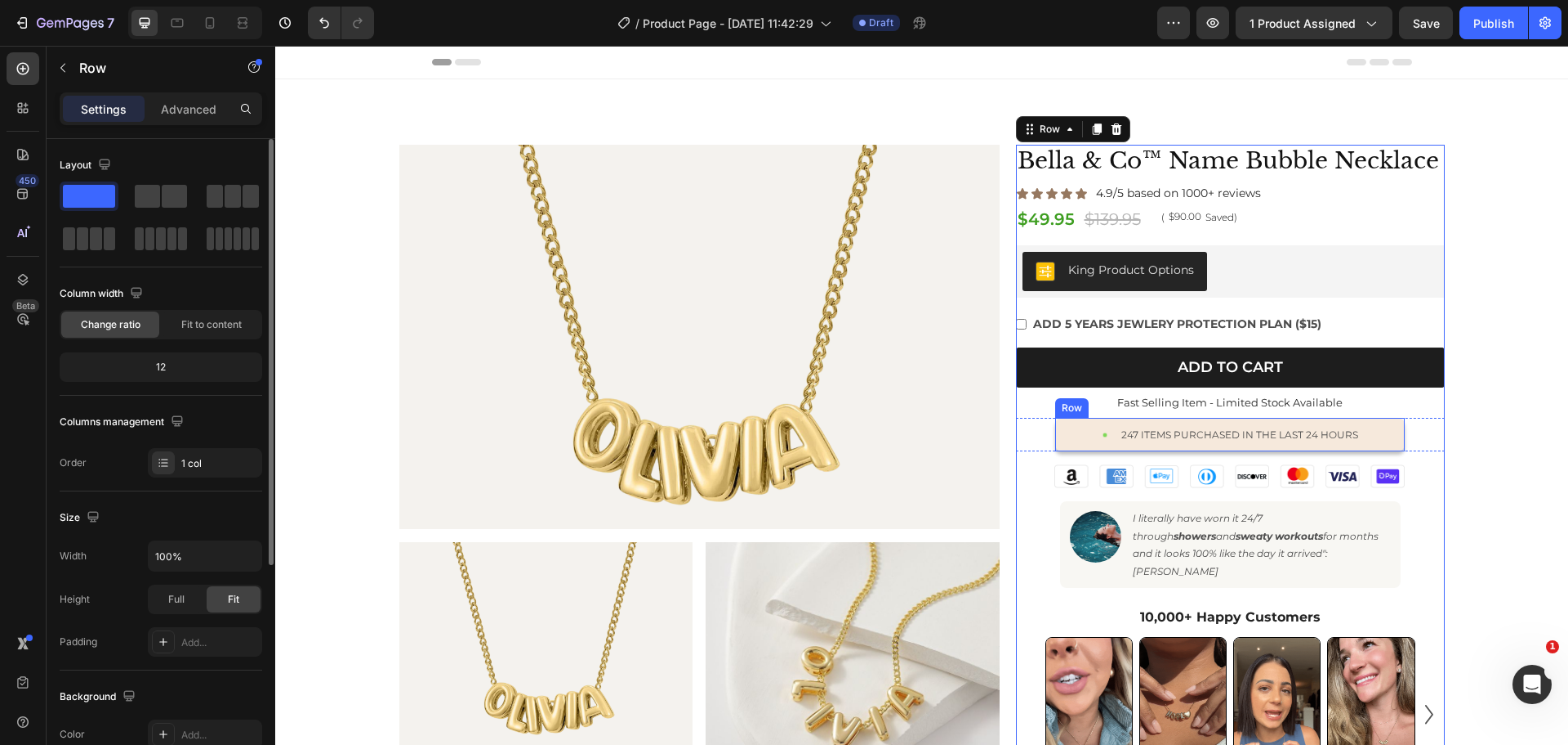
click at [1090, 439] on div "Image 247 items purchased in the last 24 hours Text Block Row" at bounding box center [1231, 435] width 350 height 34
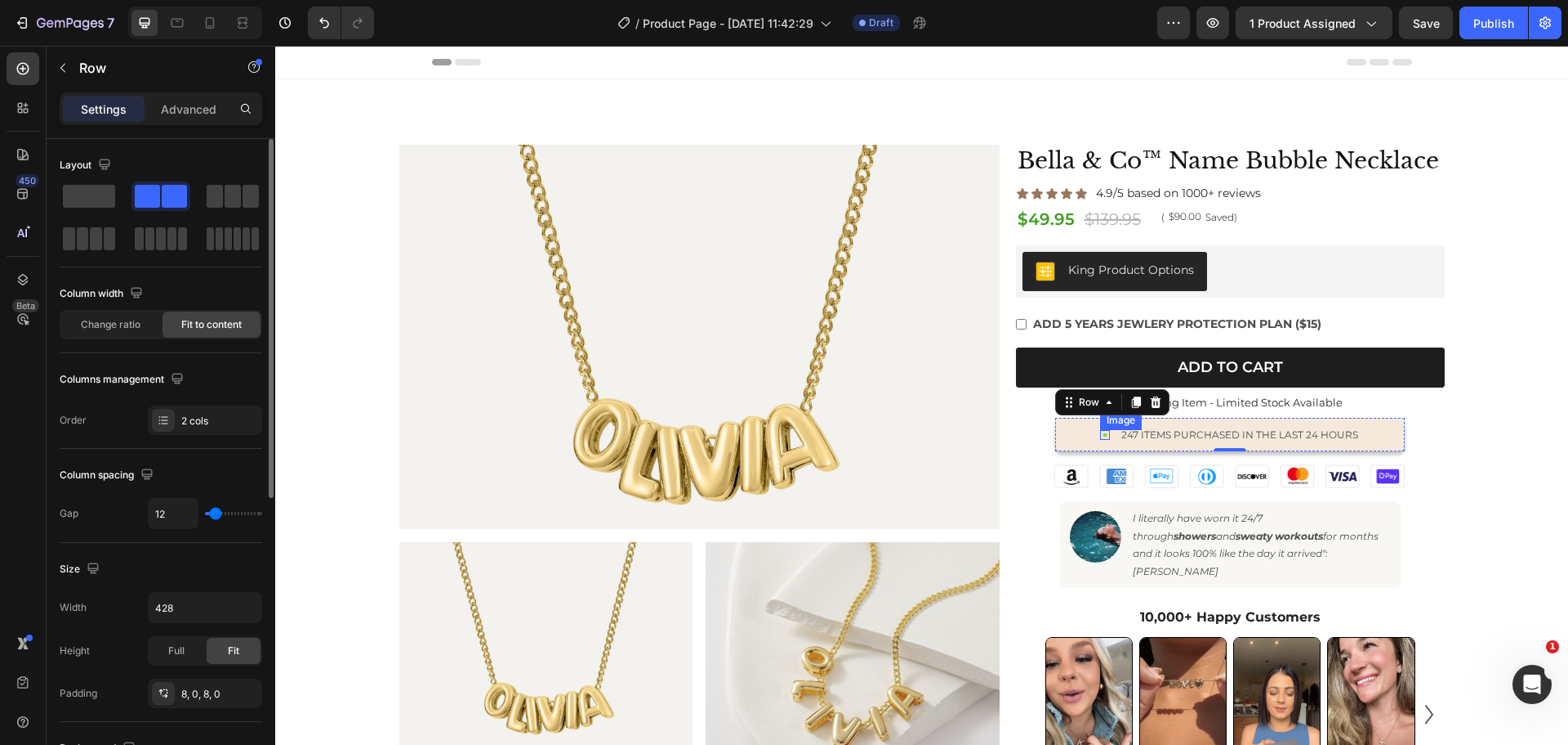
click at [1100, 433] on img at bounding box center [1105, 435] width 10 height 10
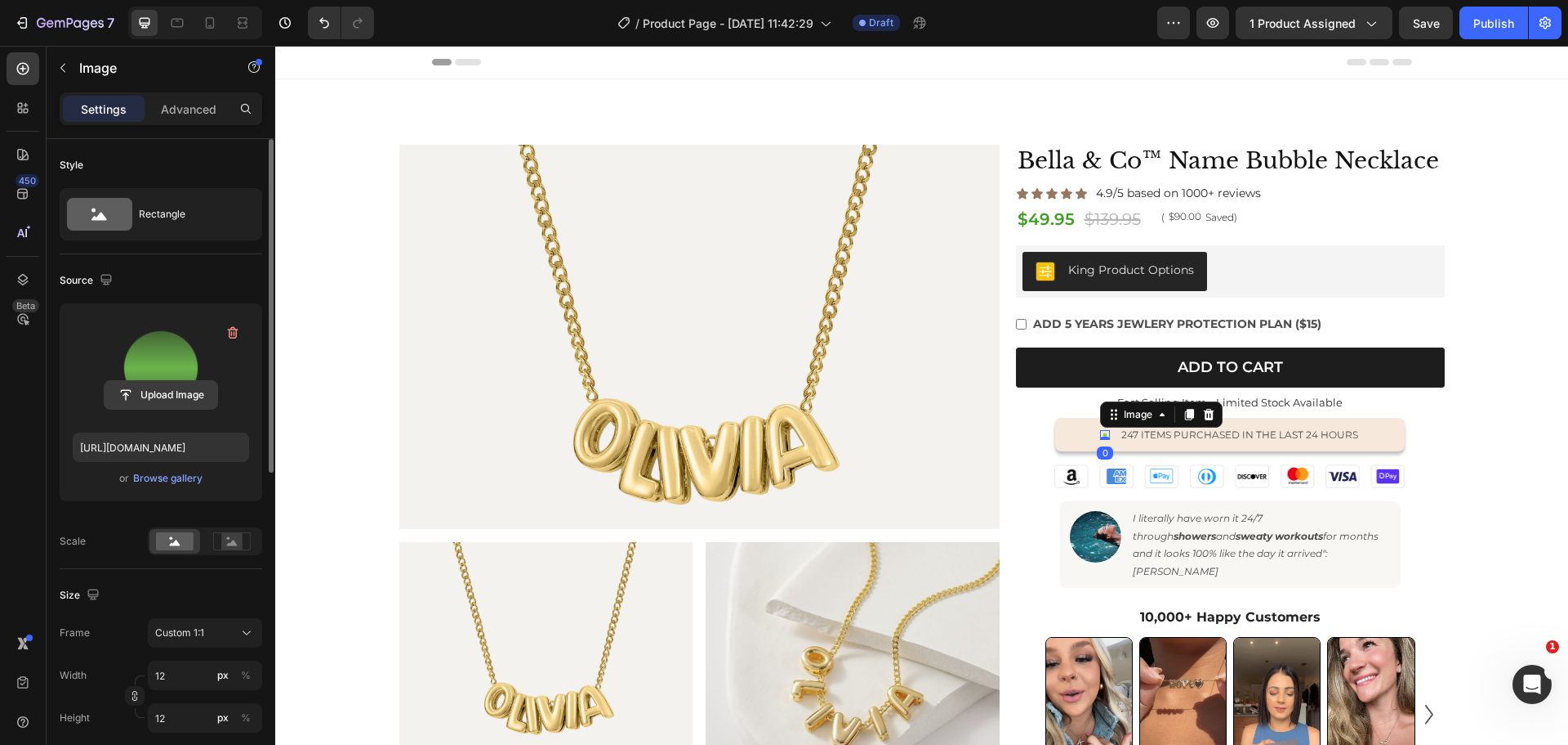
click at [152, 383] on input "file" at bounding box center [161, 395] width 113 height 28
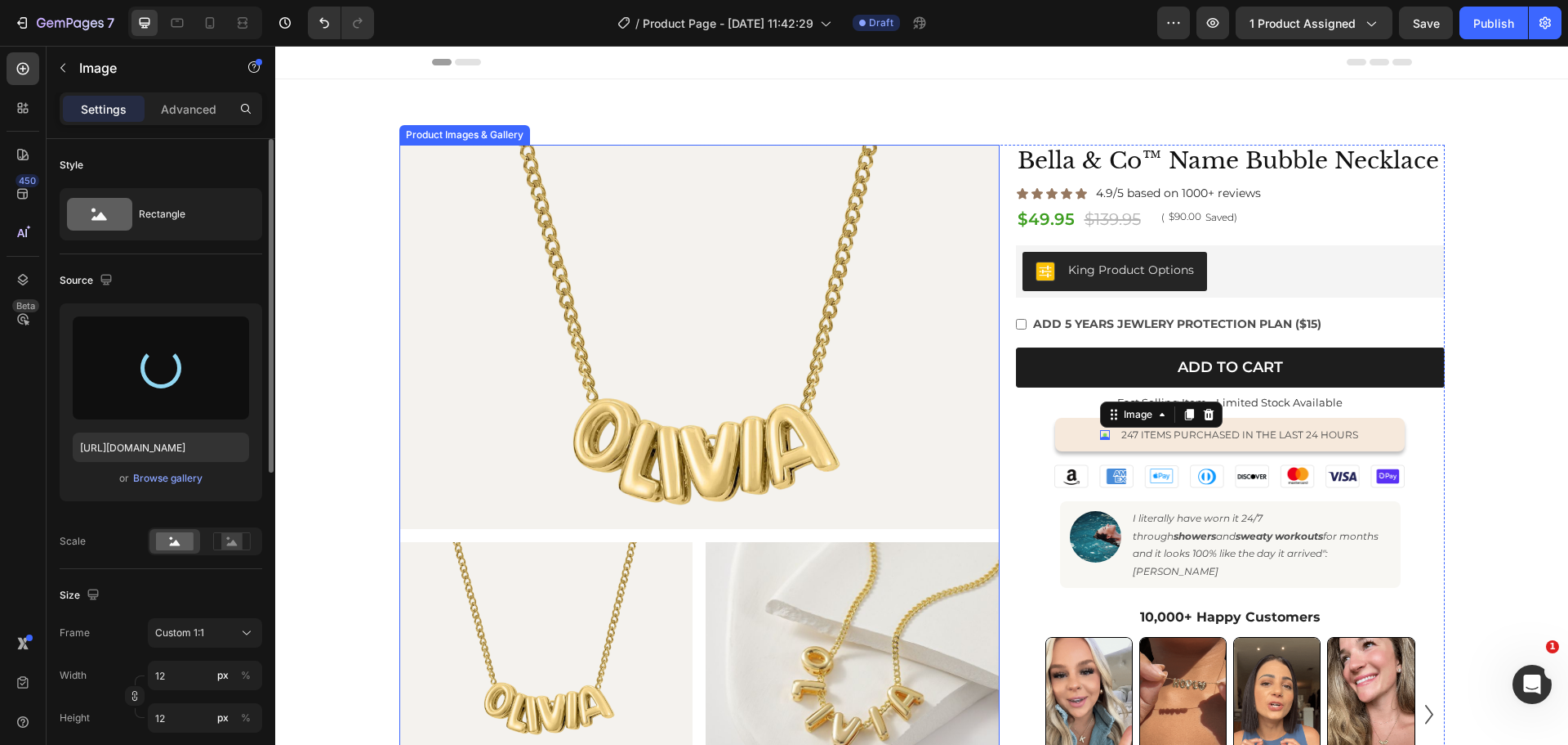
type input "https://cdn.shopify.com/s/files/1/0586/1035/2207/files/gempages_555152499049235…"
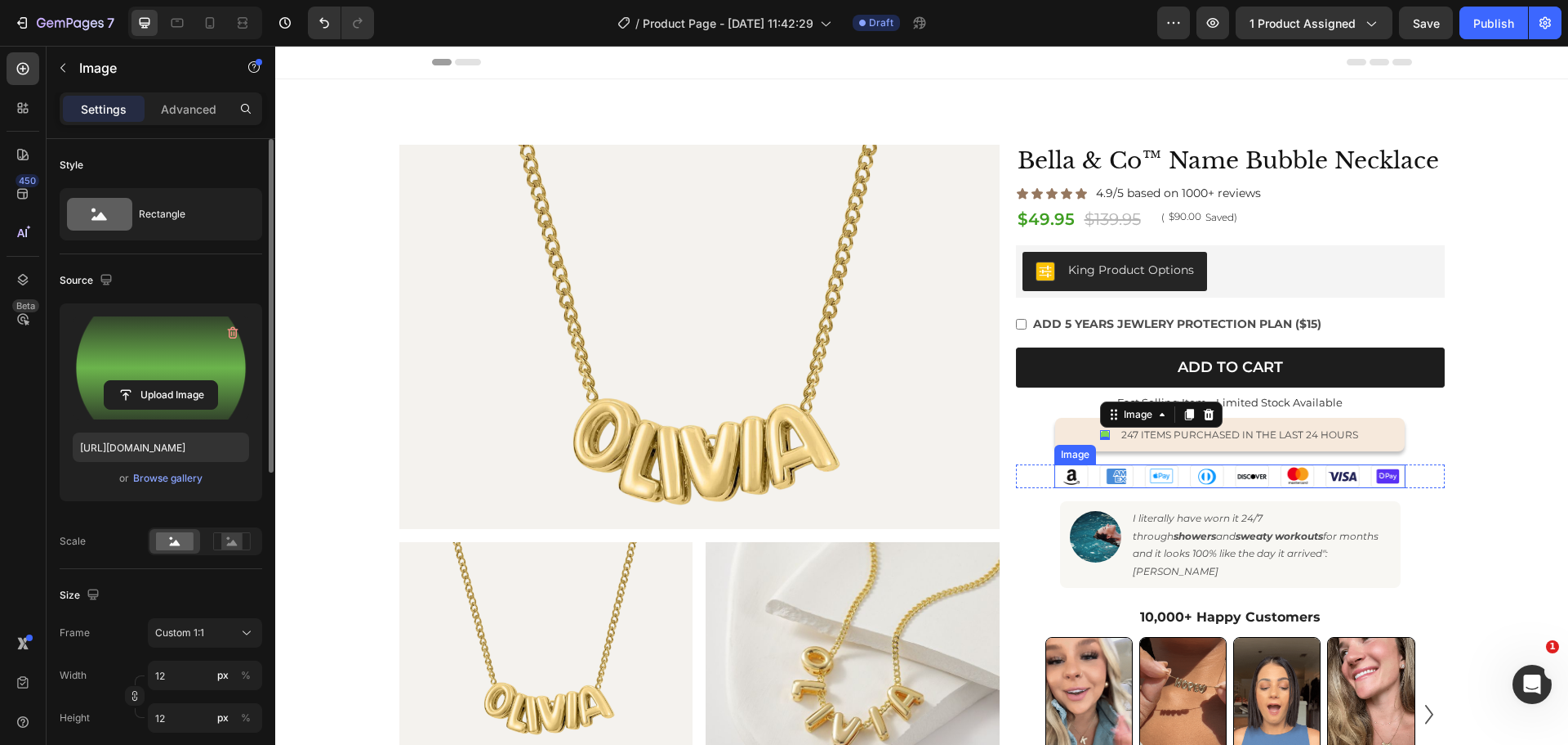
click at [1319, 464] on img at bounding box center [1230, 476] width 351 height 24
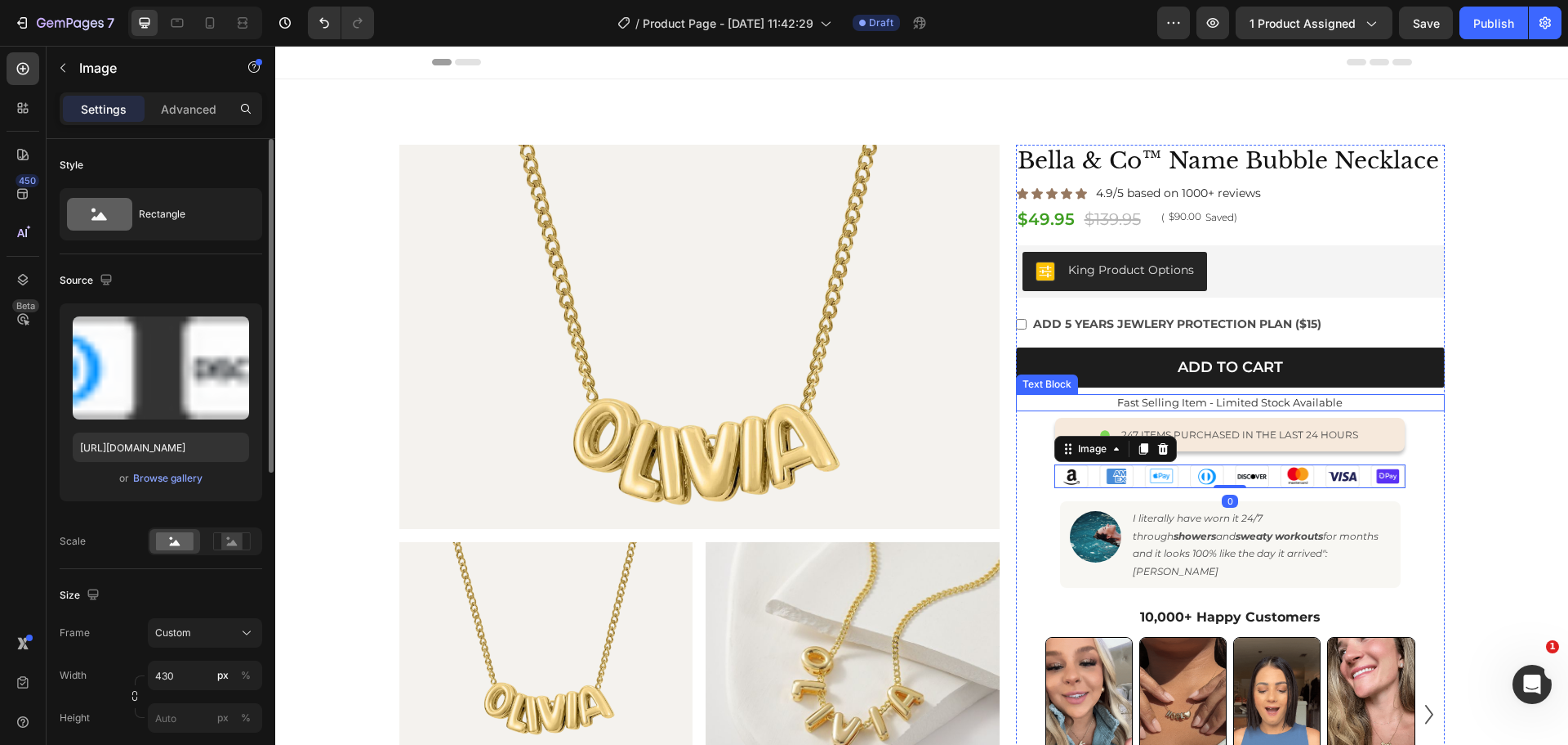
click at [1052, 398] on p "Fast Selling Item - Limited Stock Available" at bounding box center [1231, 402] width 426 height 14
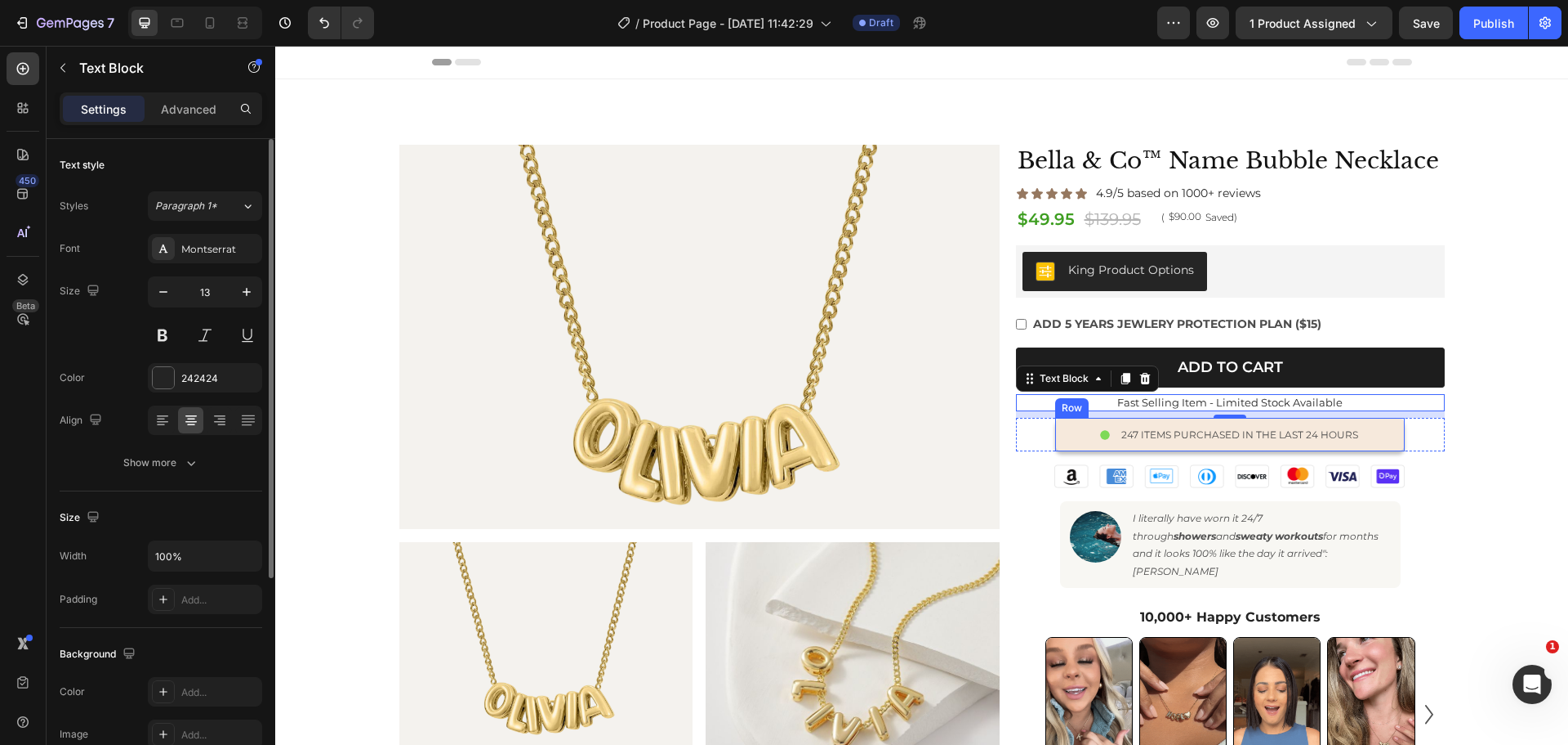
click at [1085, 442] on div "Image 247 items purchased in the last 24 hours Text Block Row" at bounding box center [1231, 435] width 350 height 34
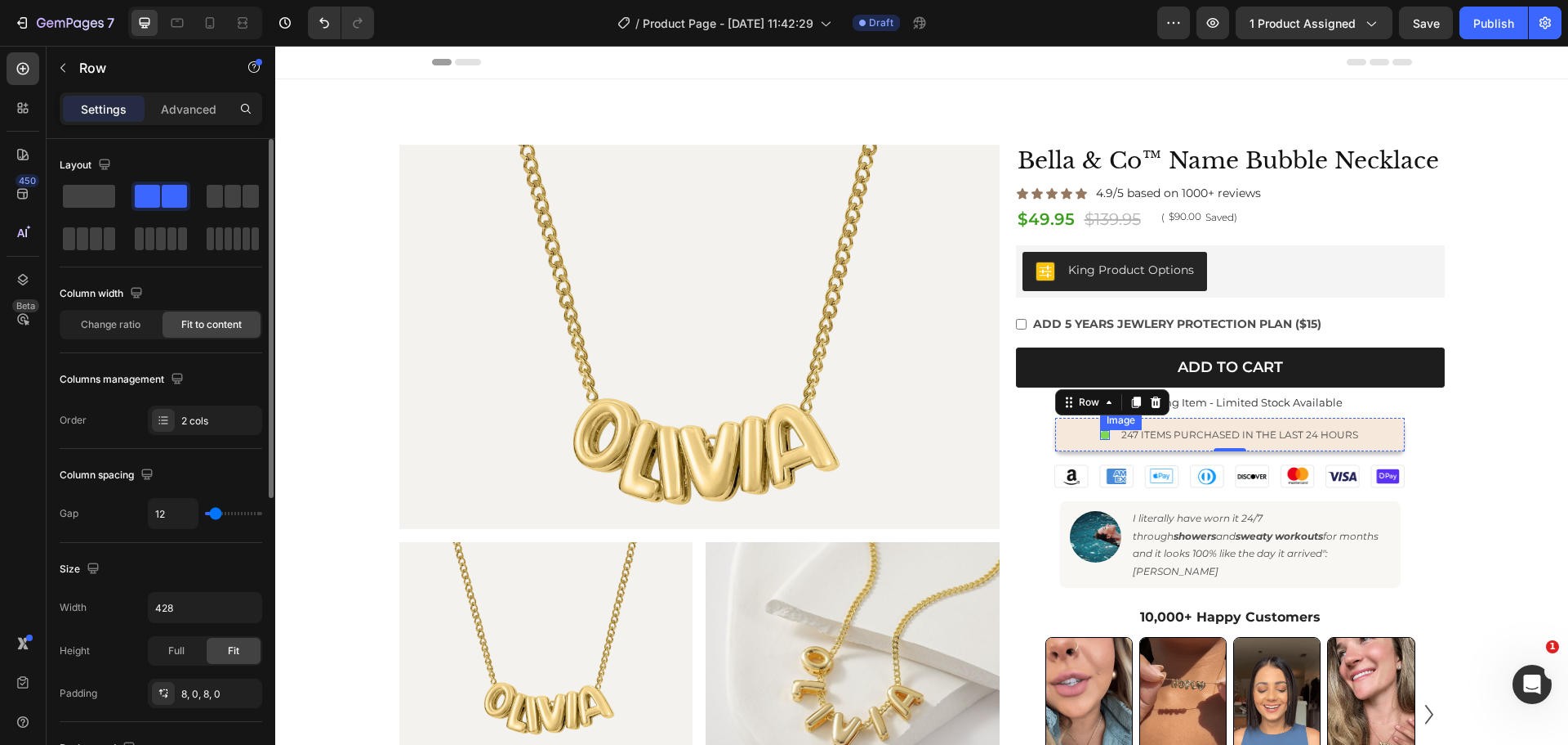
click at [1100, 433] on img at bounding box center [1105, 435] width 10 height 10
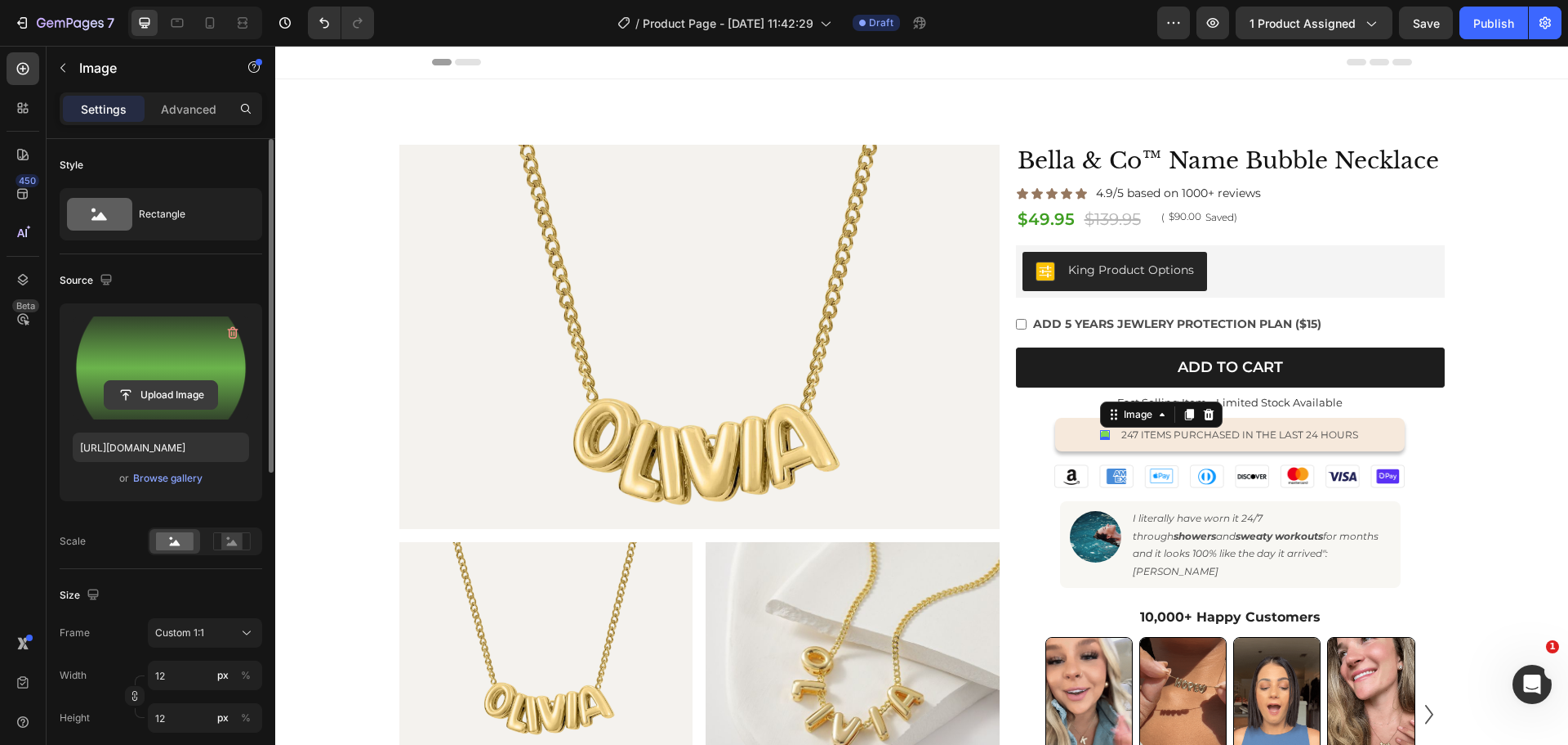
click at [161, 398] on input "file" at bounding box center [161, 395] width 113 height 28
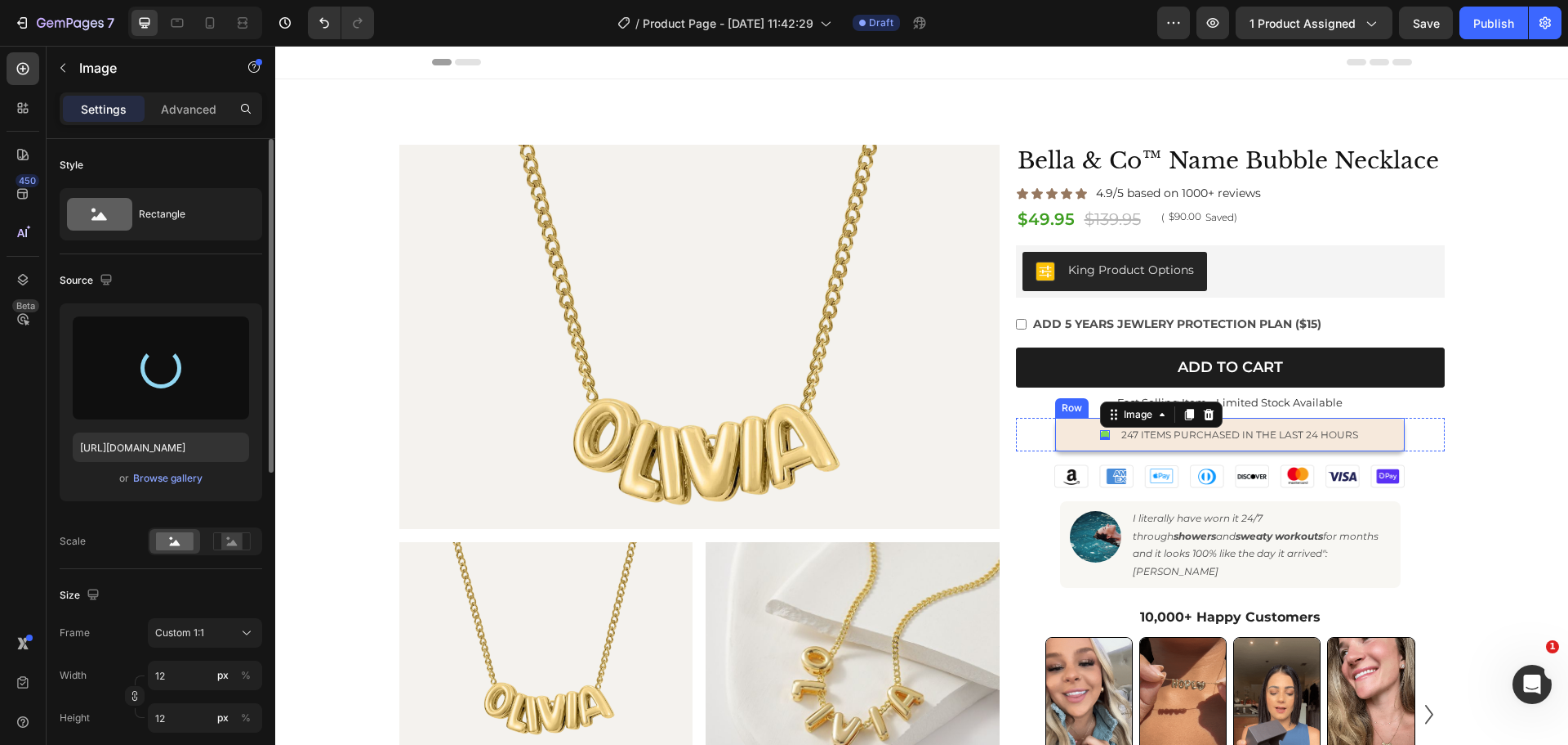
type input "https://cdn.shopify.com/s/files/1/0586/1035/2207/files/gempages_555152499049235…"
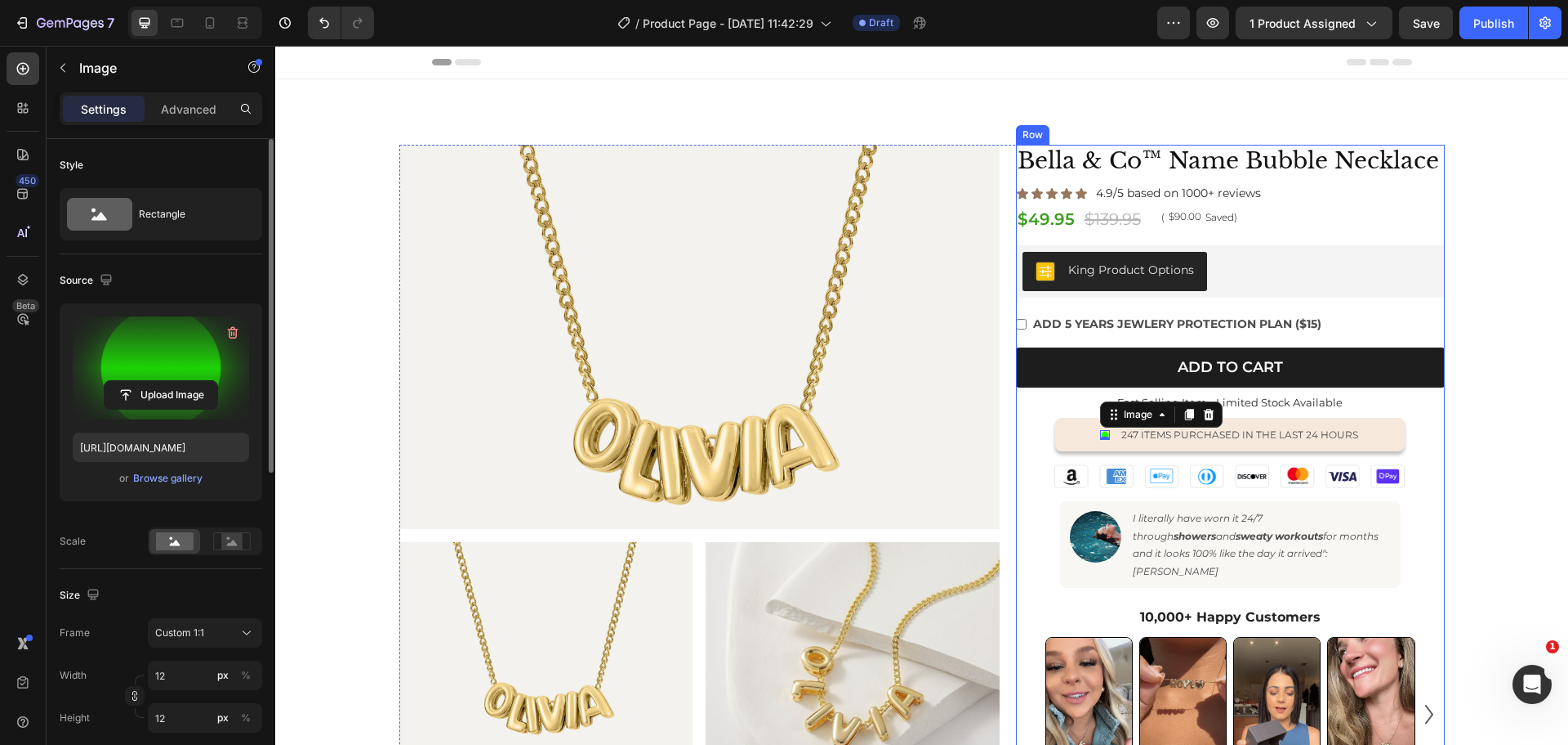
click at [1288, 402] on p "Fast Selling Item - Limited Stock Available" at bounding box center [1231, 402] width 426 height 14
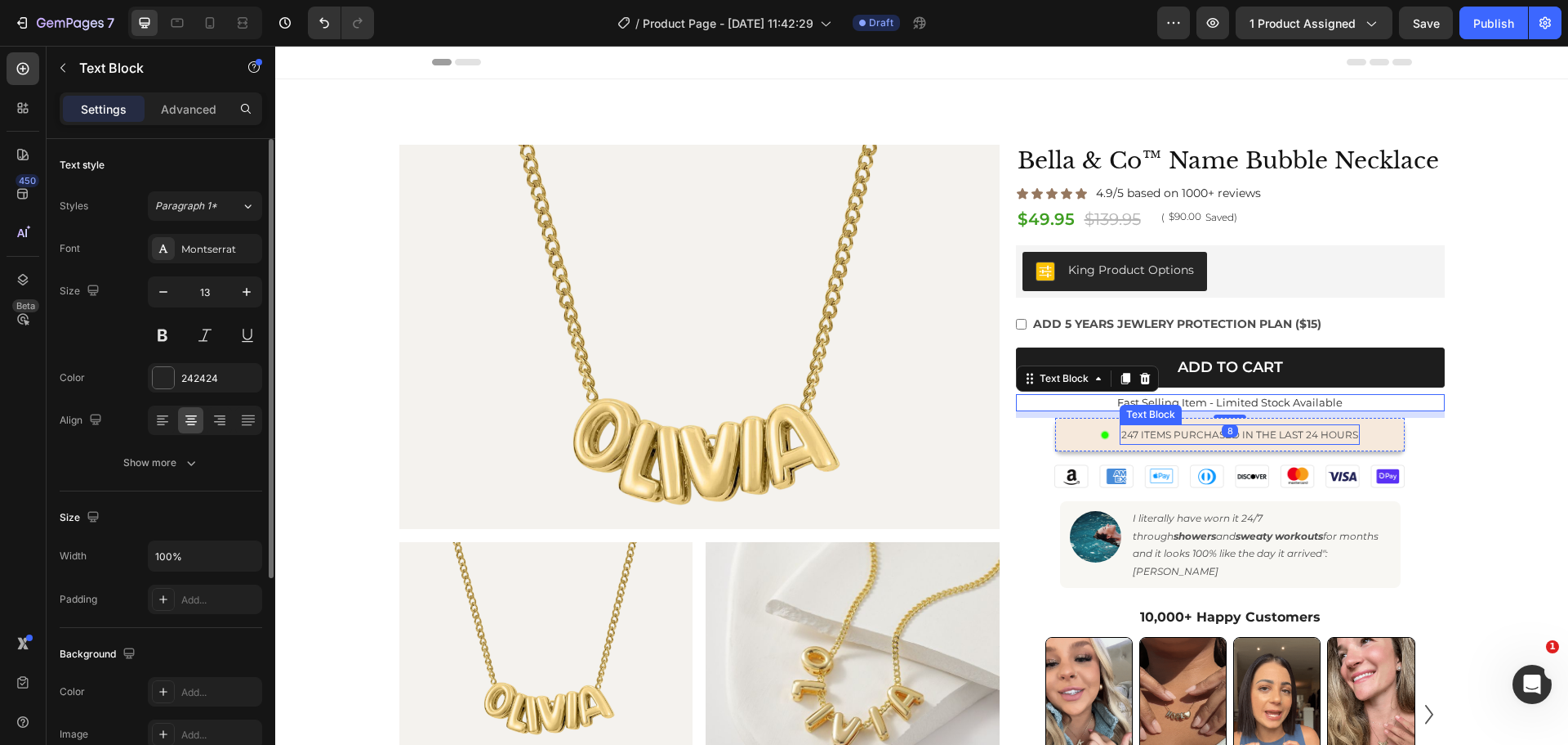
click at [1285, 442] on p "247 items purchased in the last 24 hours" at bounding box center [1240, 435] width 237 height 18
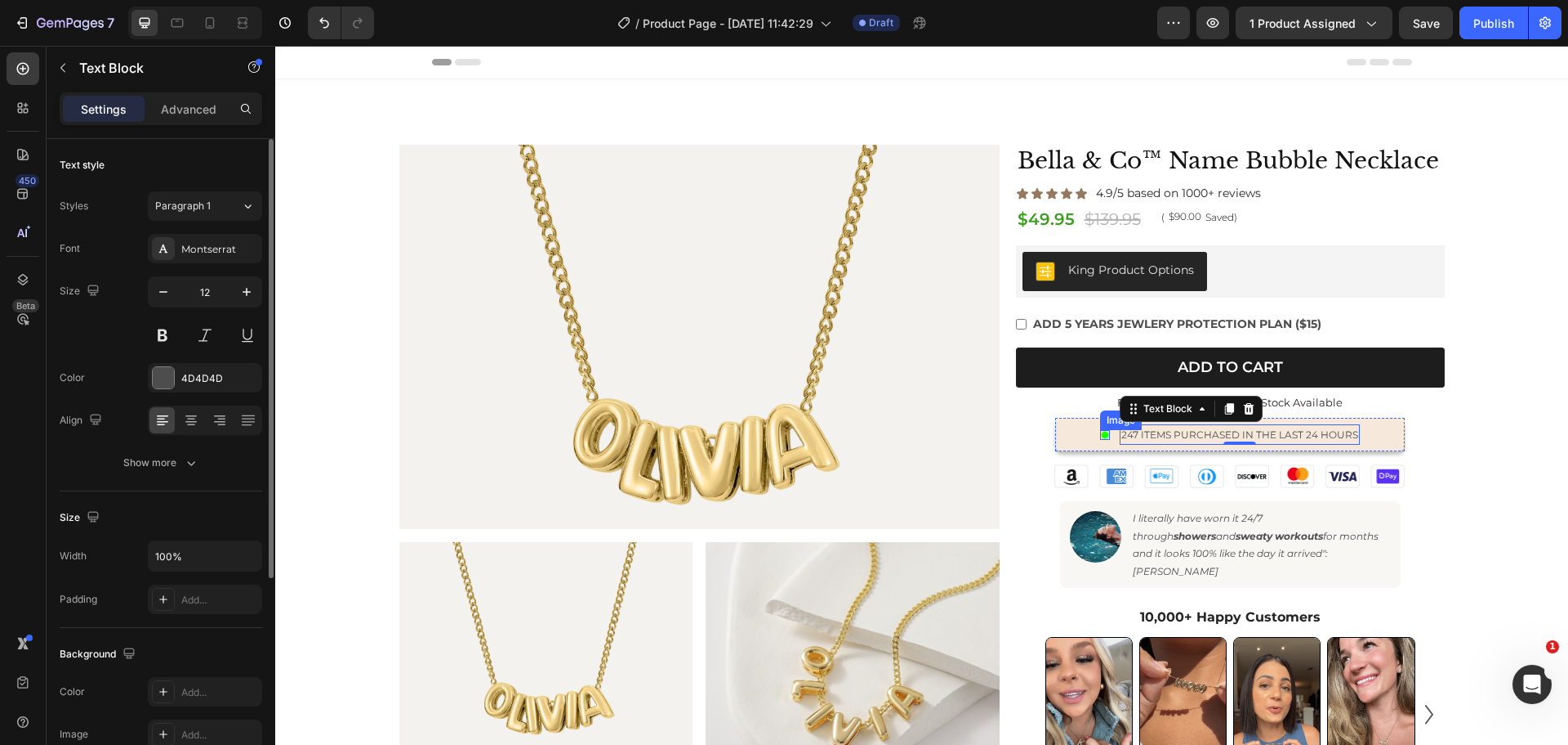
click at [1102, 436] on img at bounding box center [1105, 435] width 10 height 10
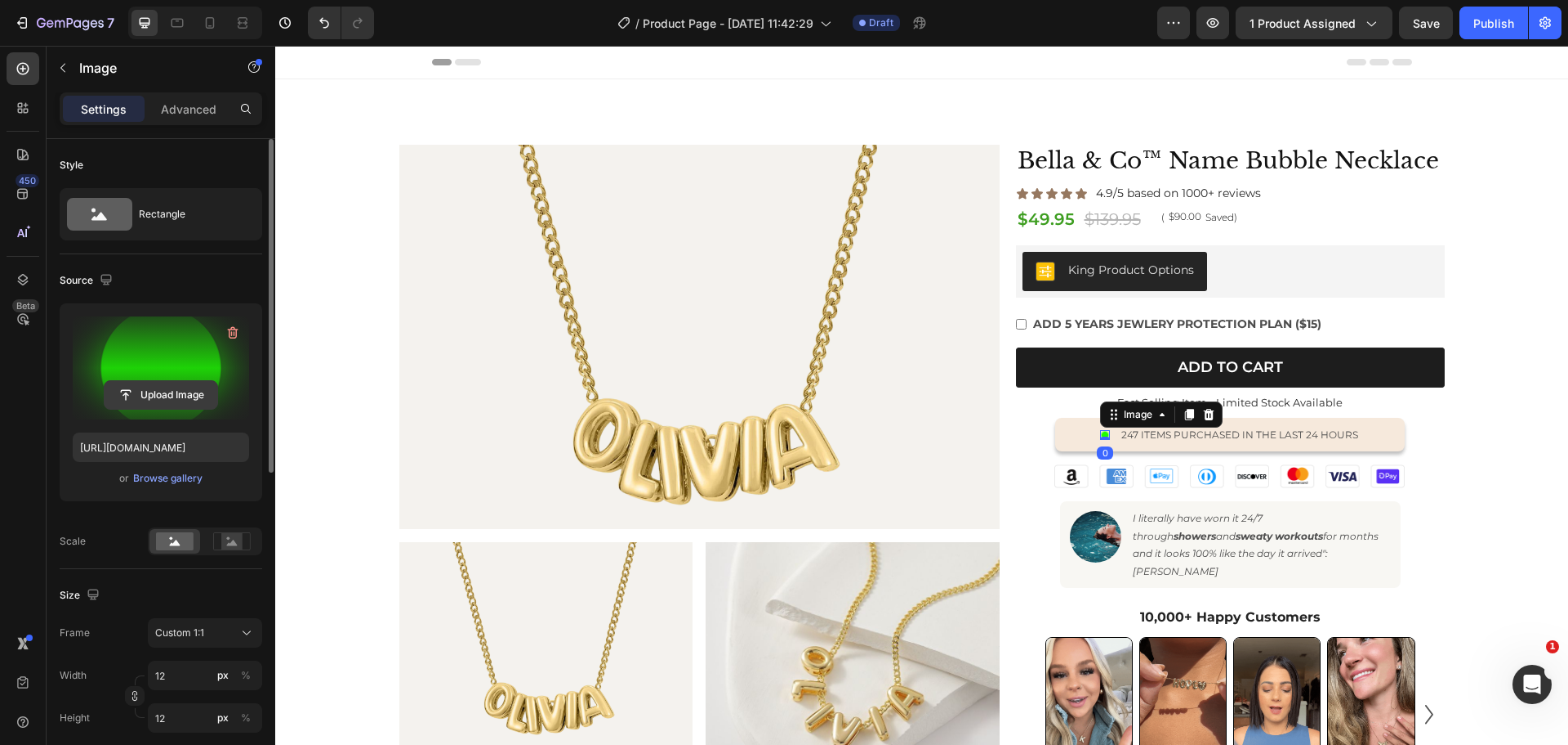
click at [157, 389] on input "file" at bounding box center [161, 395] width 113 height 28
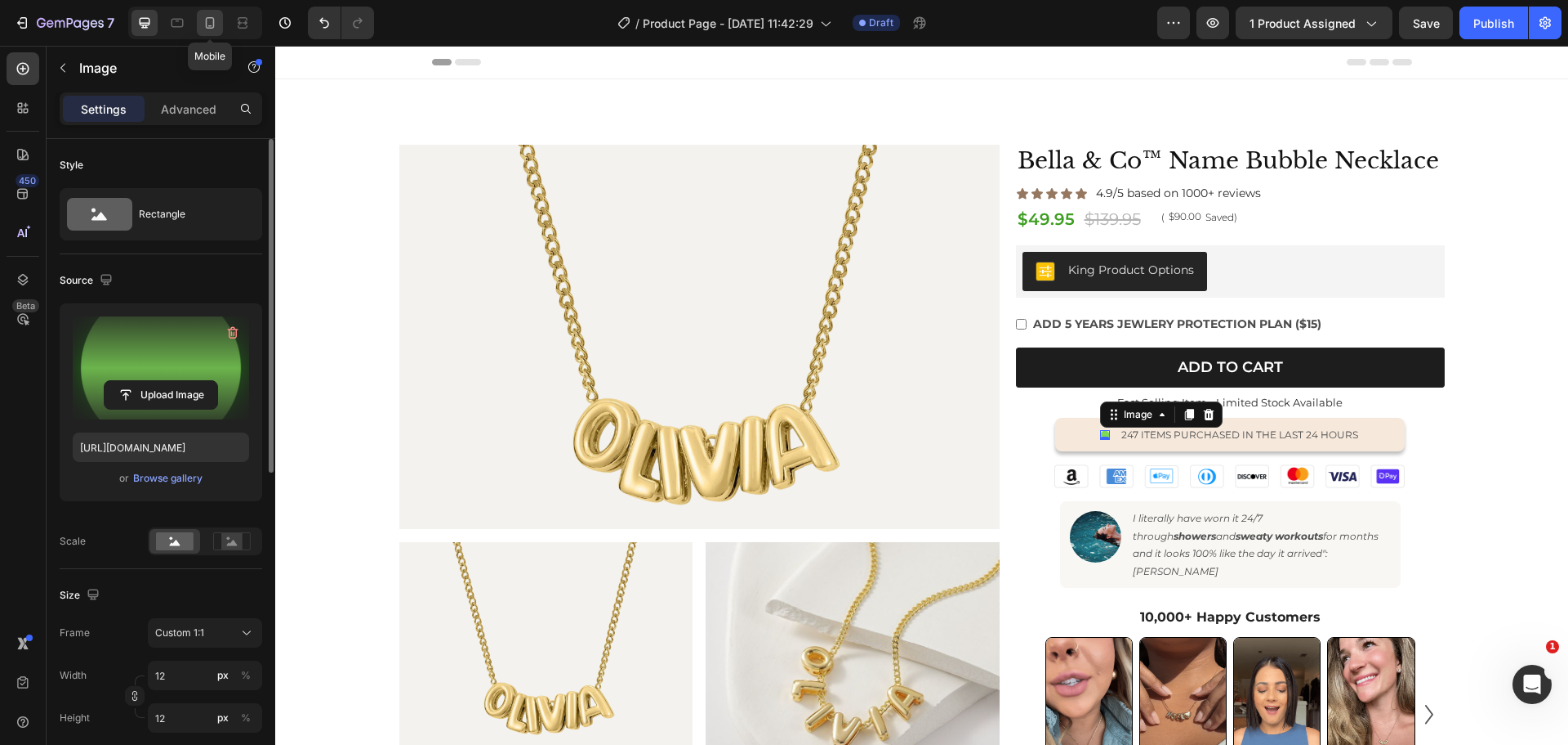
click at [207, 20] on icon at bounding box center [210, 23] width 9 height 11
type input "https://cdn.shopify.com/s/files/1/0586/1035/2207/files/gempages_555152499049235…"
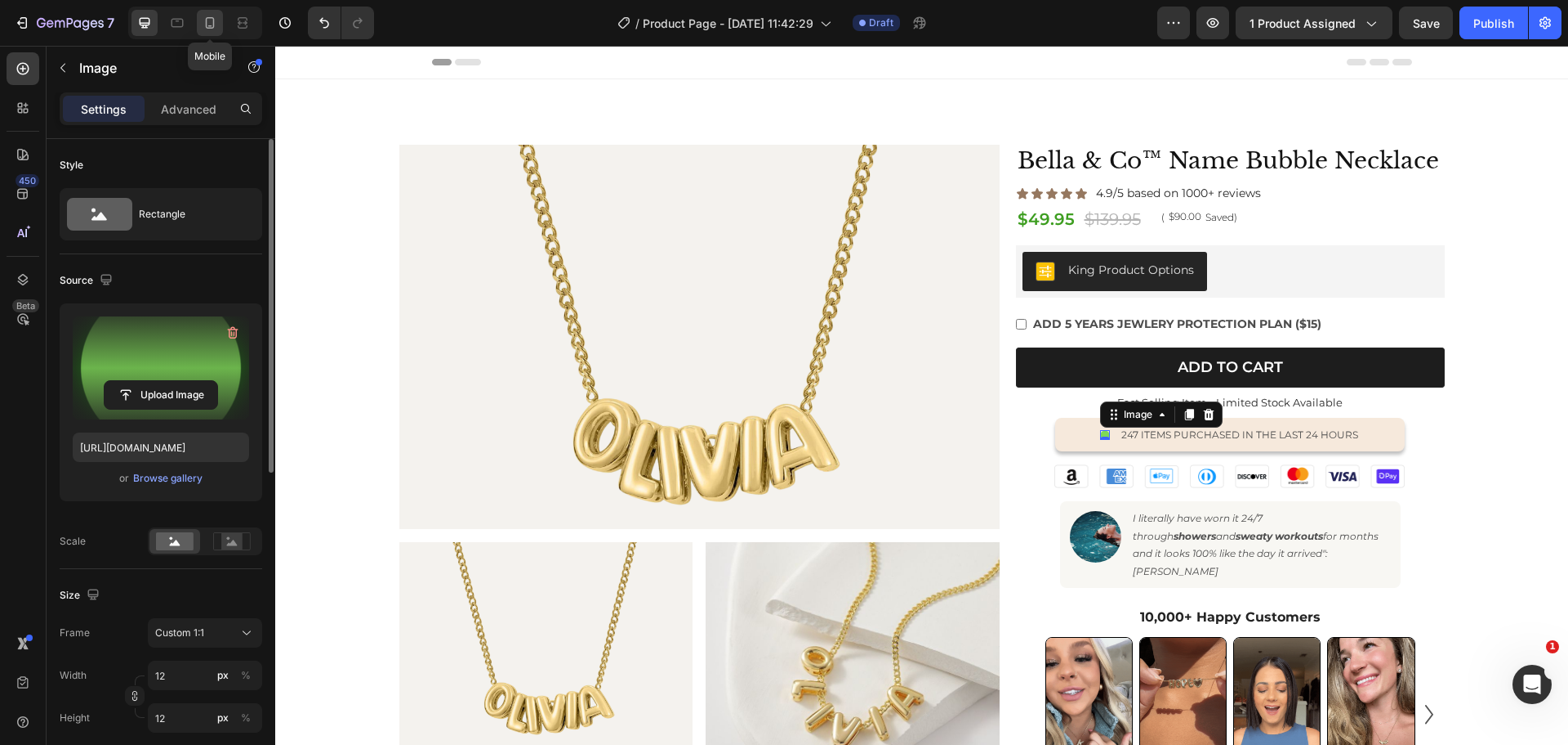
type input "8"
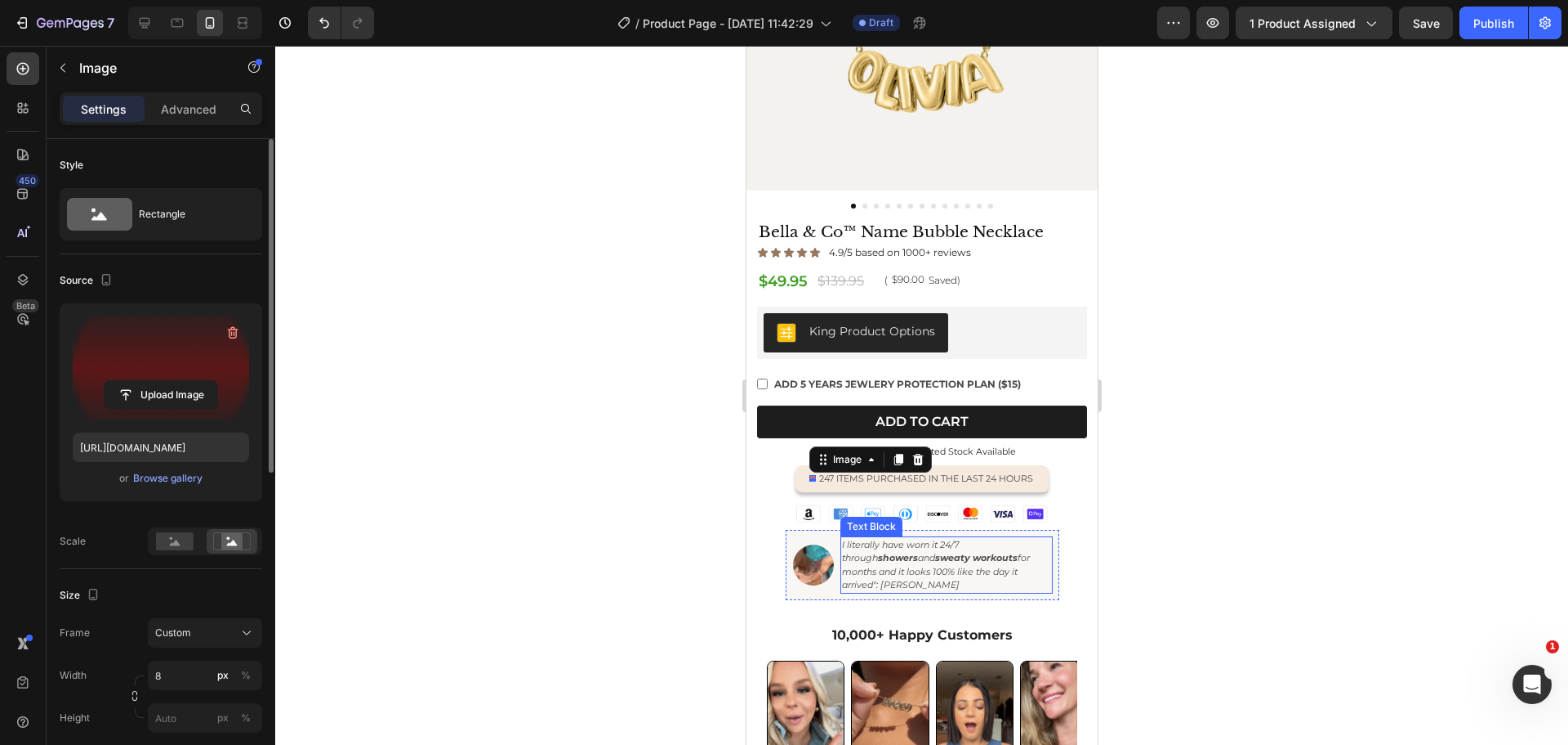
scroll to position [296, 0]
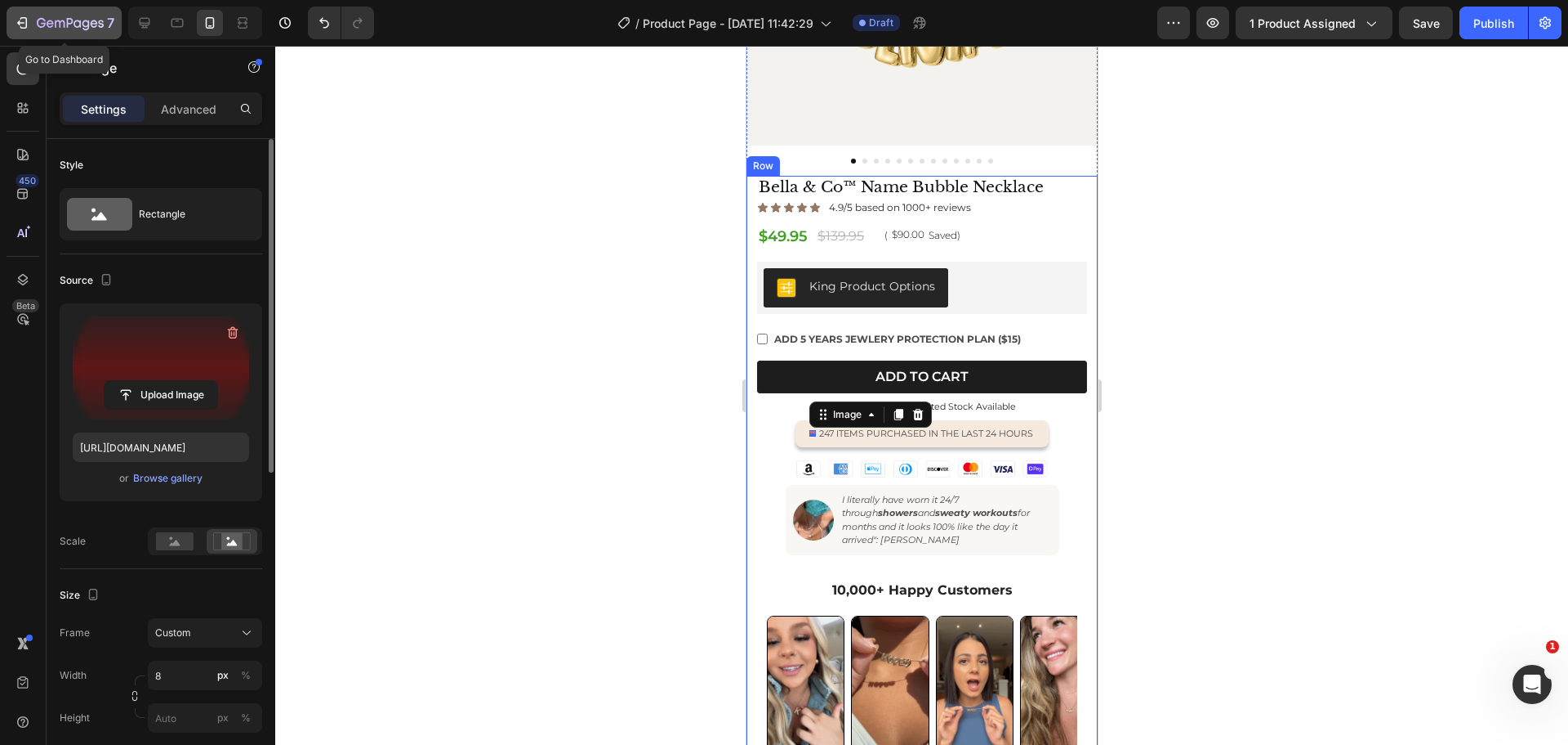
click at [26, 16] on icon "button" at bounding box center [22, 23] width 17 height 17
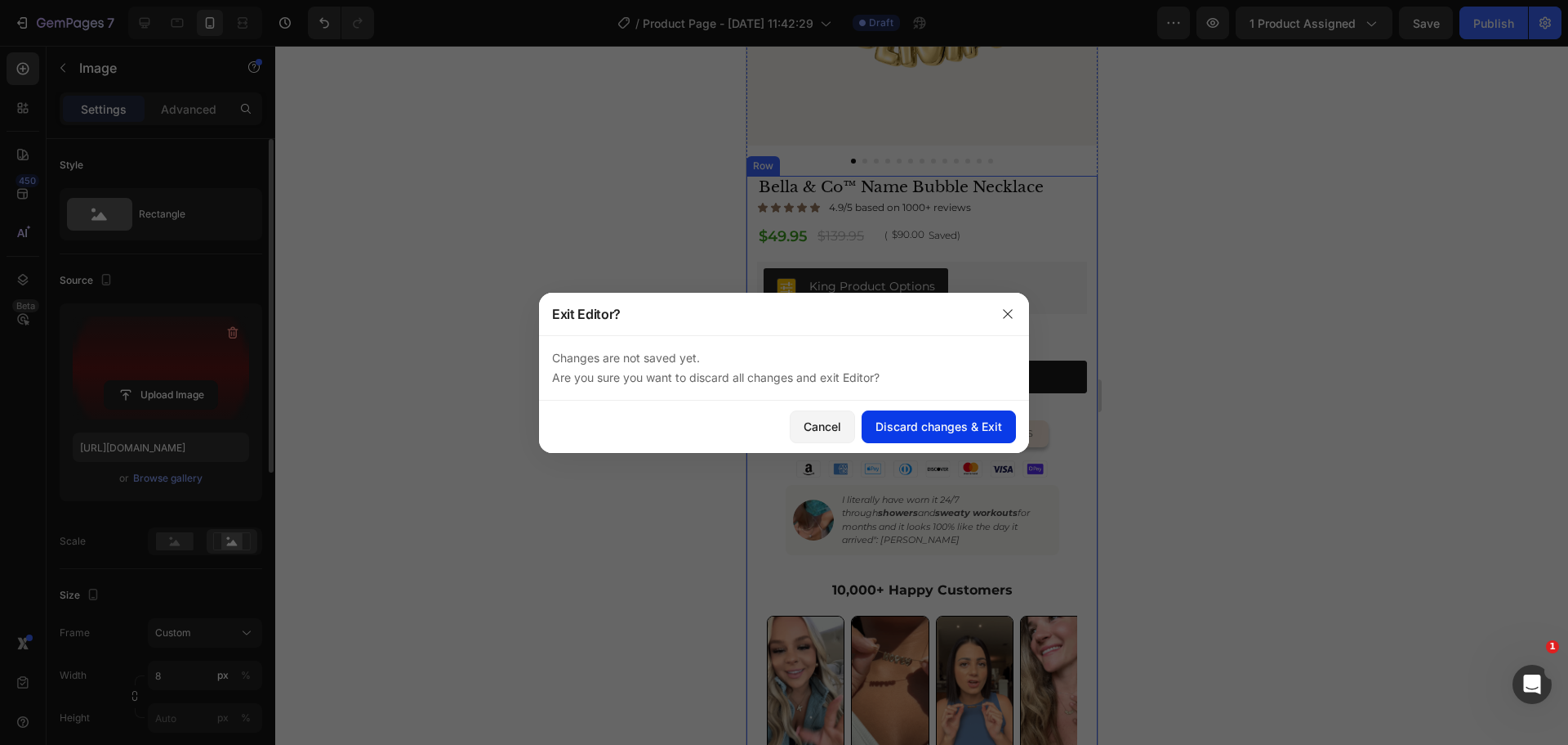
click at [897, 427] on div "Discard changes & Exit" at bounding box center [939, 426] width 127 height 18
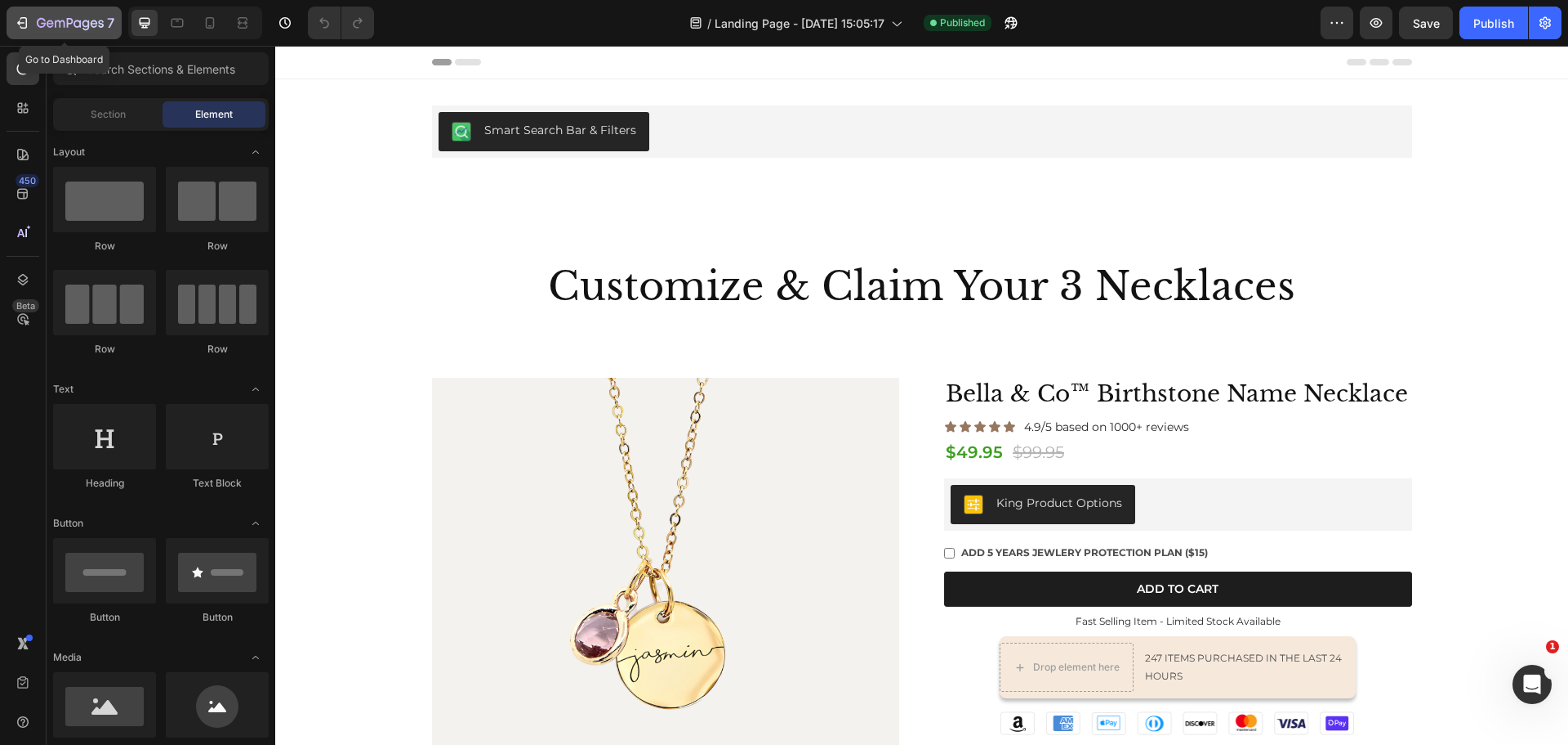
click at [66, 19] on icon "button" at bounding box center [70, 24] width 67 height 14
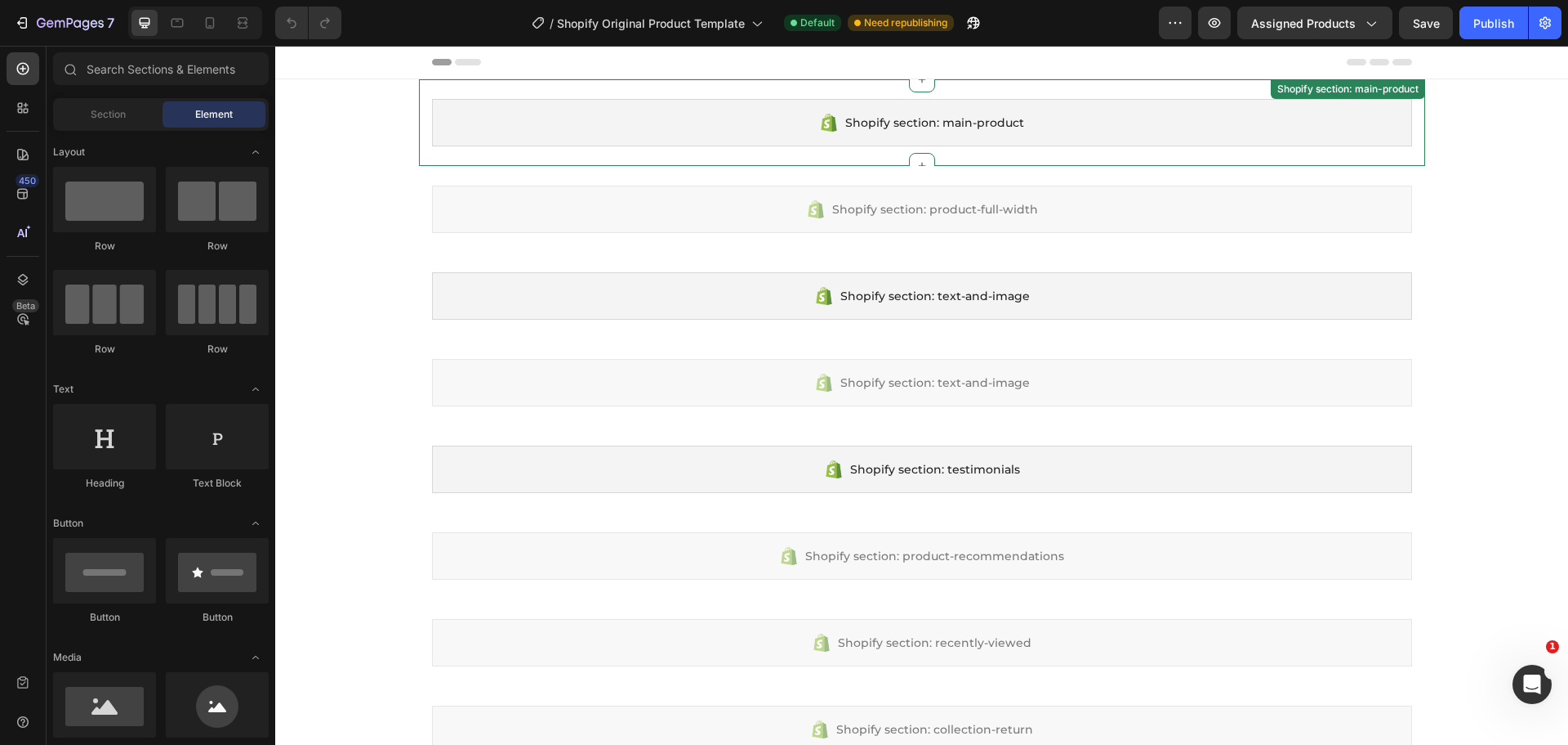
click at [846, 124] on span "Shopify section: main-product" at bounding box center [935, 122] width 179 height 19
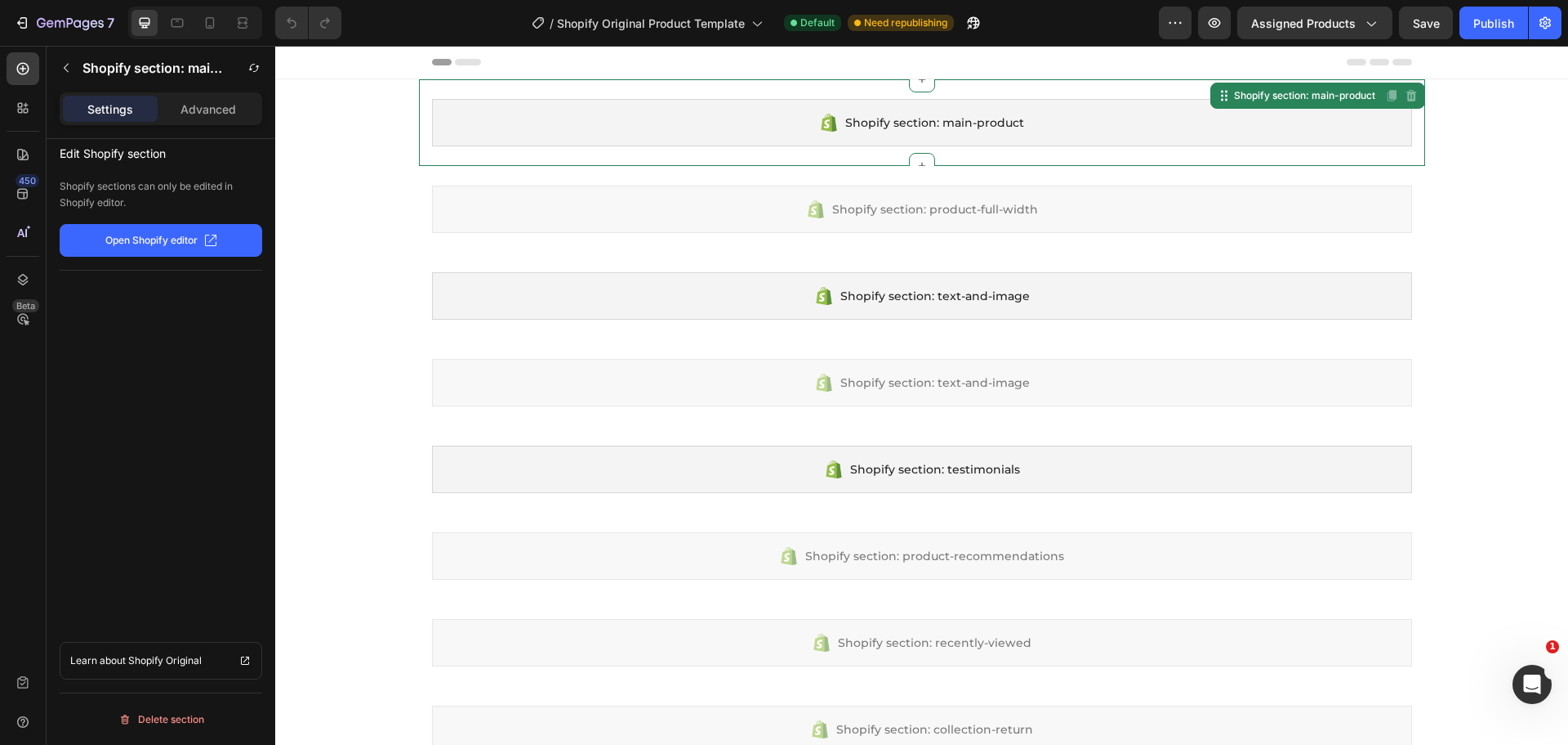
click at [846, 124] on span "Shopify section: main-product" at bounding box center [935, 122] width 179 height 19
click at [827, 121] on icon at bounding box center [828, 122] width 16 height 18
click at [181, 246] on p "Open Shopify editor" at bounding box center [152, 240] width 93 height 15
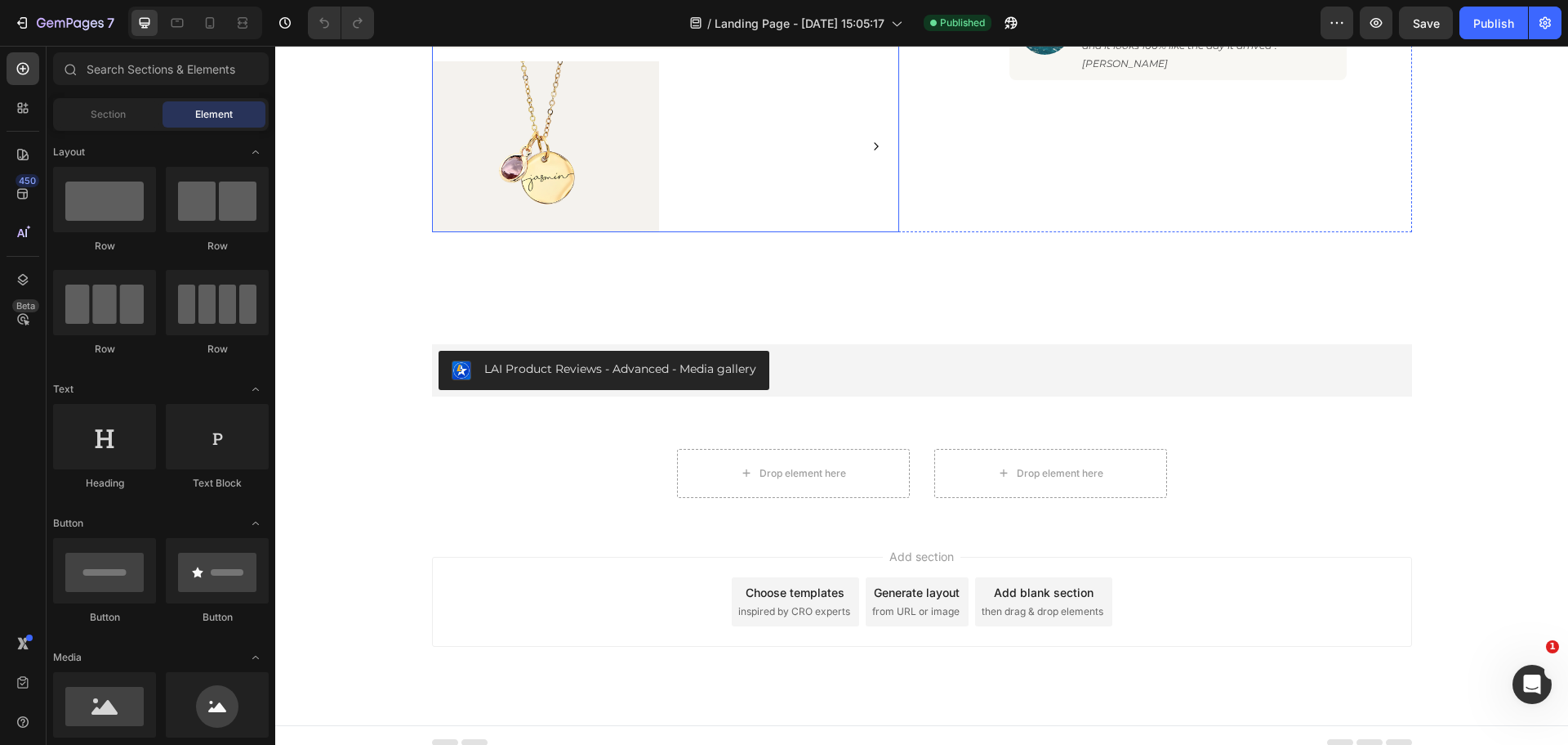
scroll to position [769, 0]
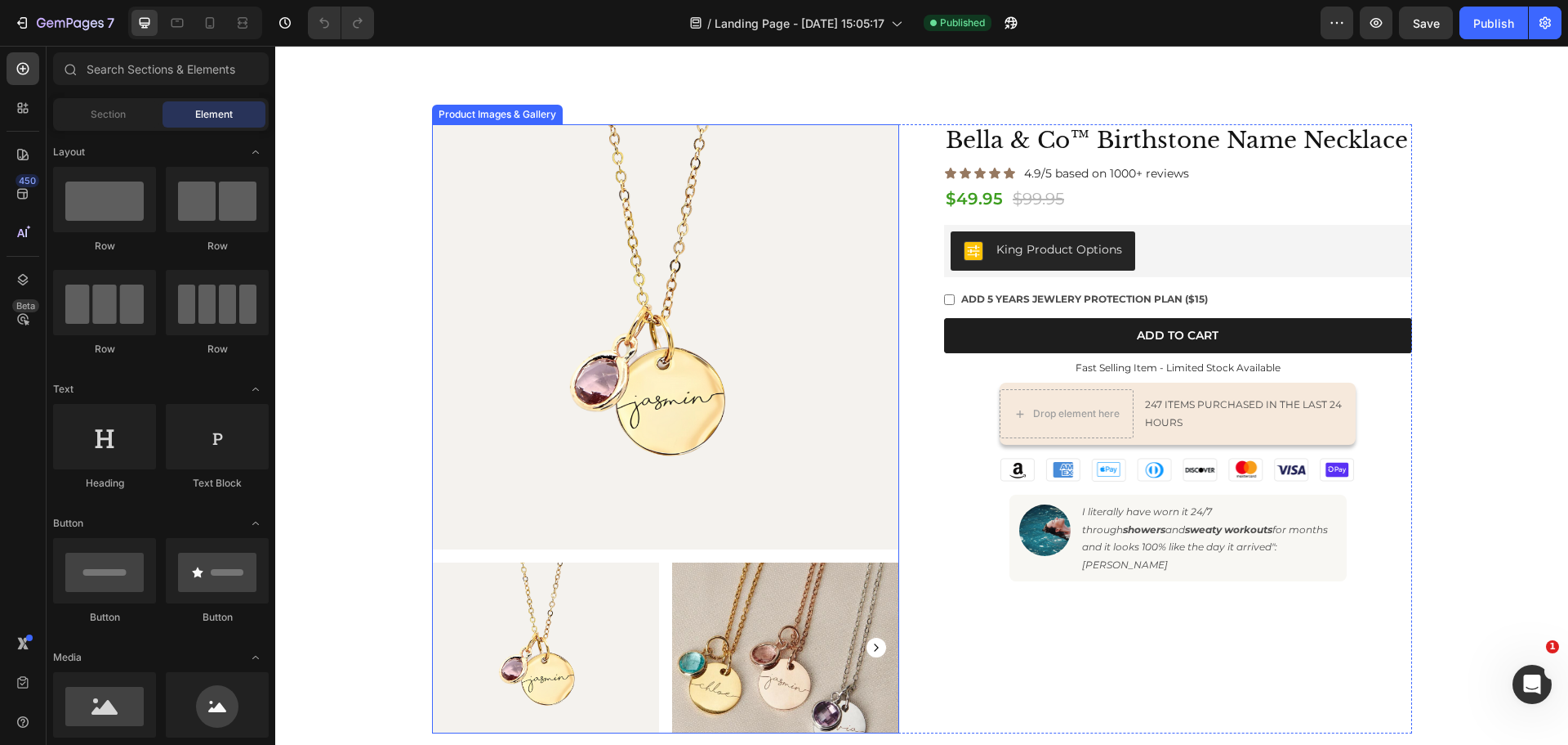
scroll to position [327, 0]
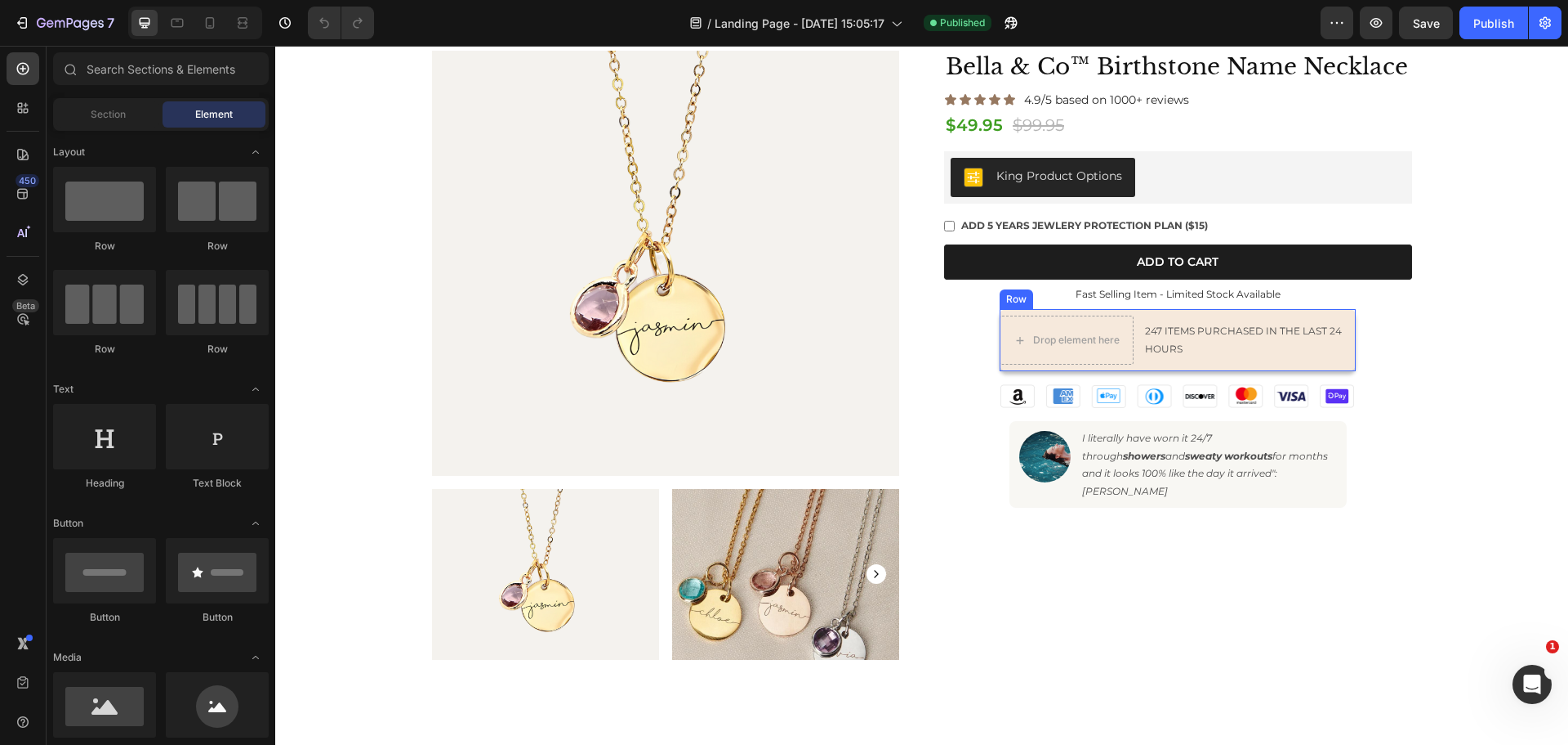
click at [1210, 364] on div "247 items purchased in the last 24 hours Text Block" at bounding box center [1249, 339] width 212 height 49
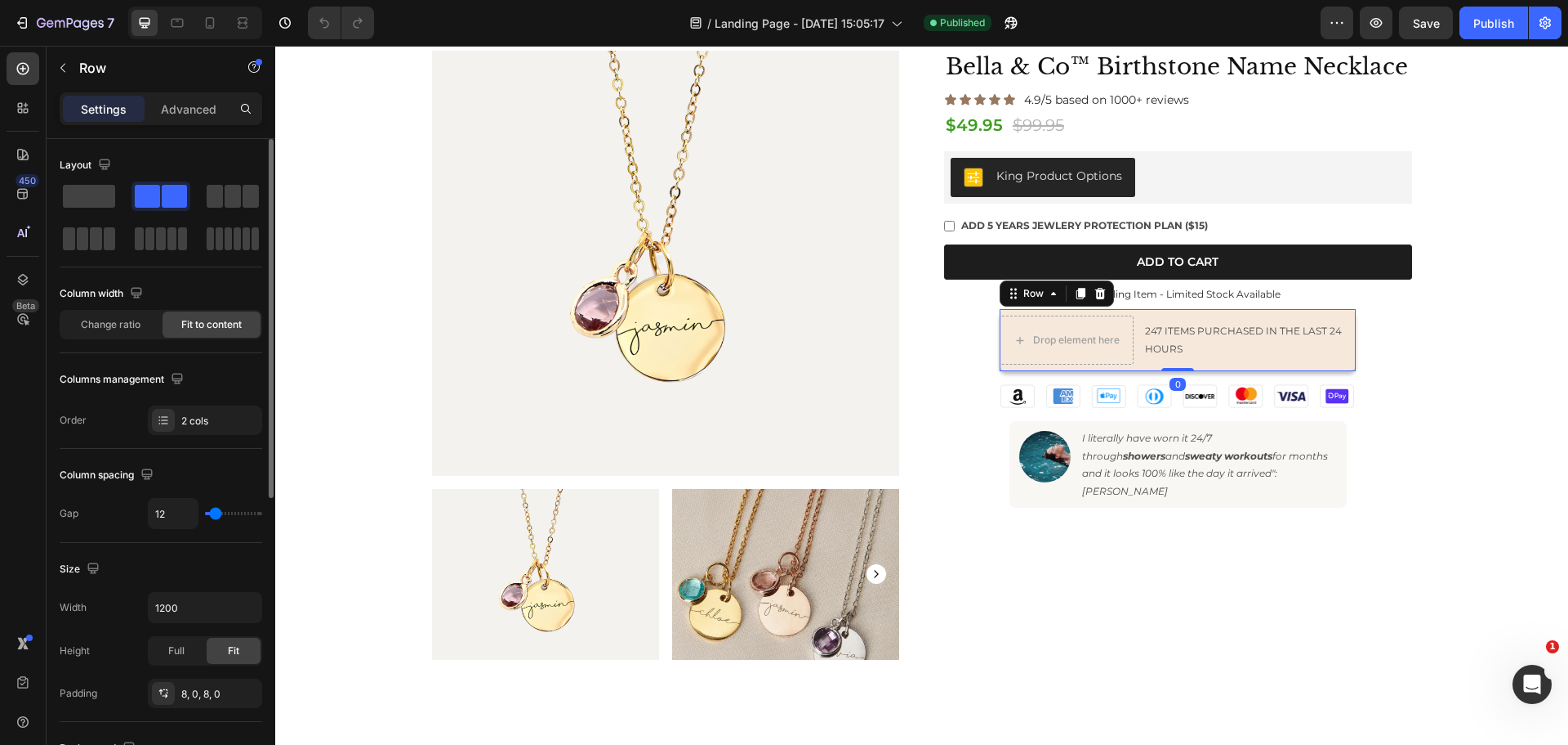
scroll to position [409, 0]
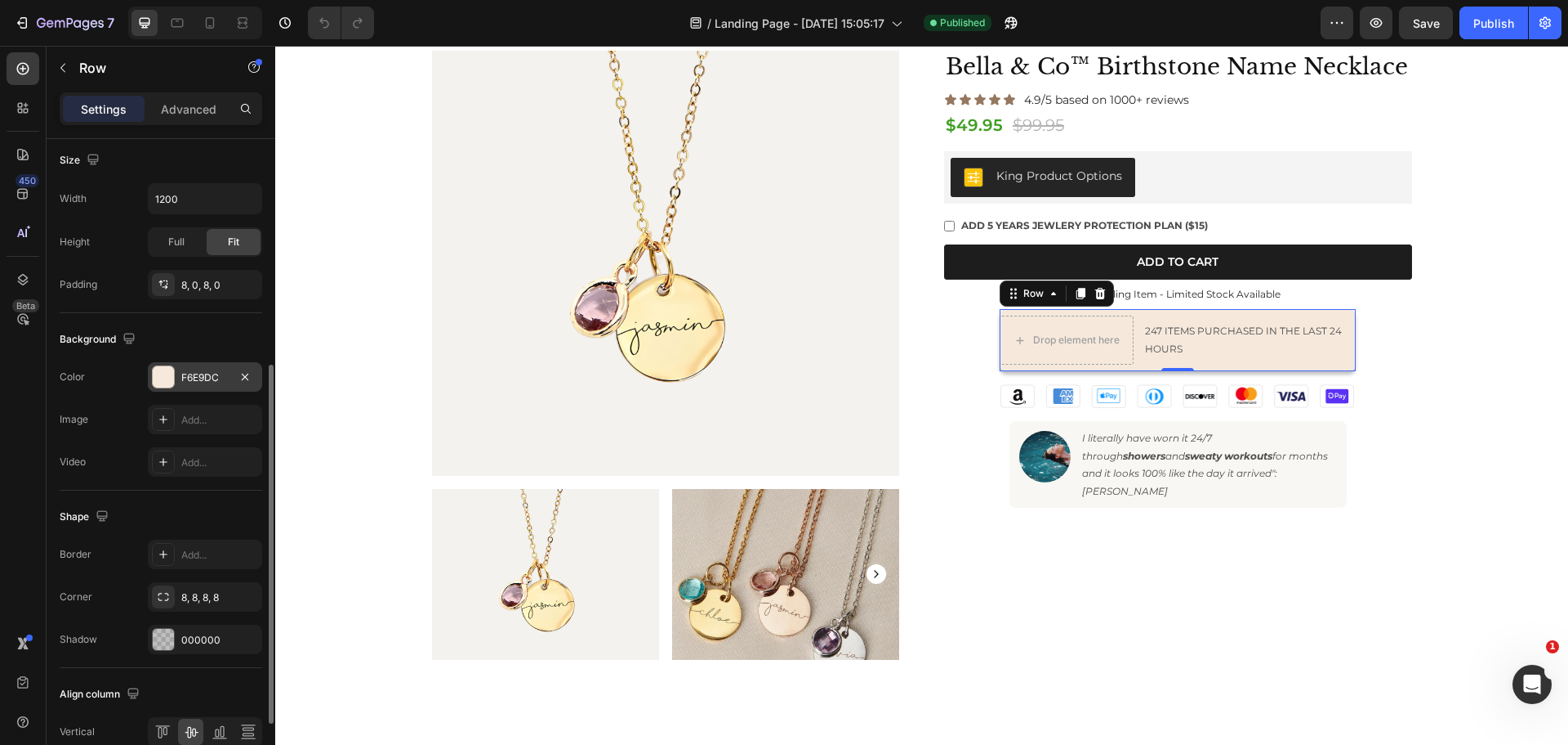
click at [167, 377] on div at bounding box center [163, 376] width 21 height 21
